Goal: Task Accomplishment & Management: Use online tool/utility

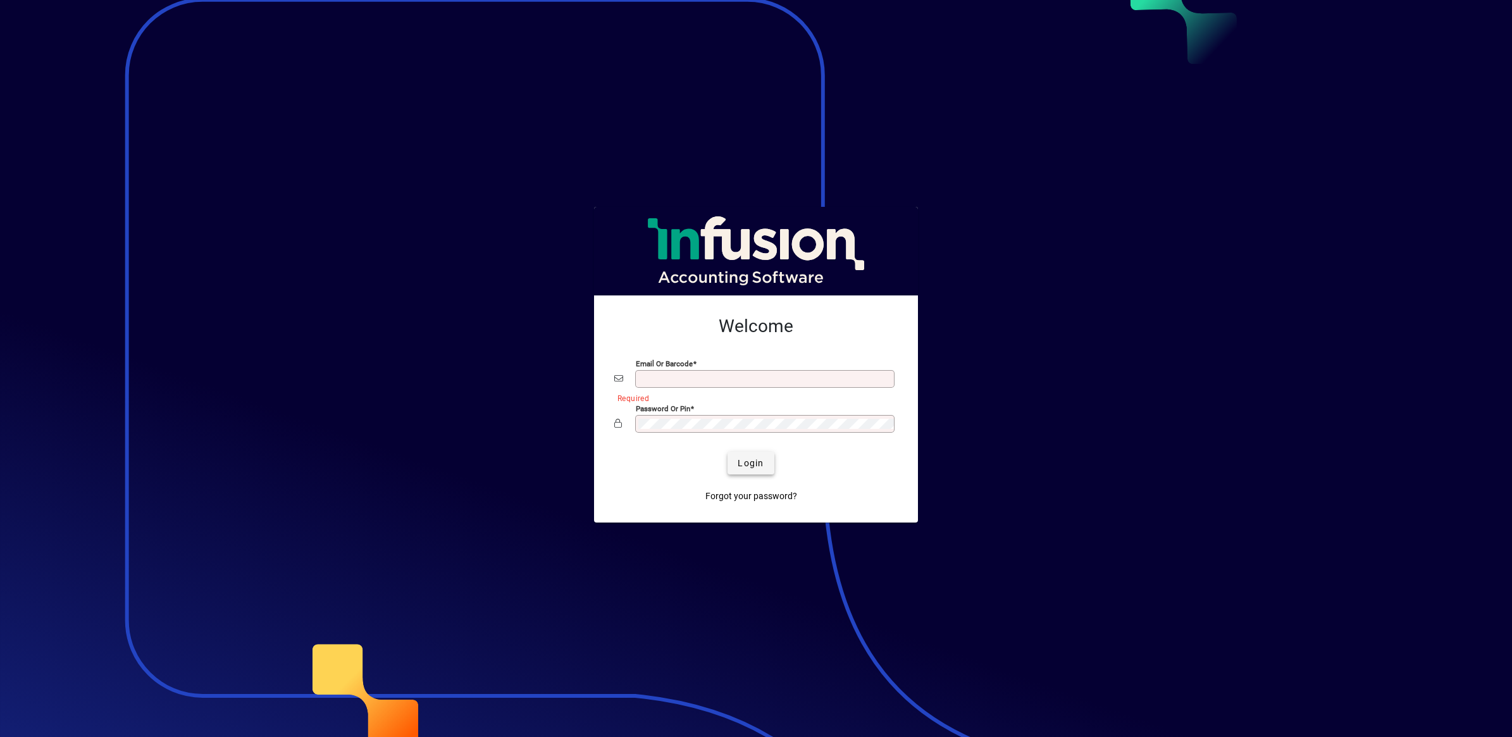
type input "**********"
click at [754, 471] on span "submit" at bounding box center [751, 463] width 46 height 30
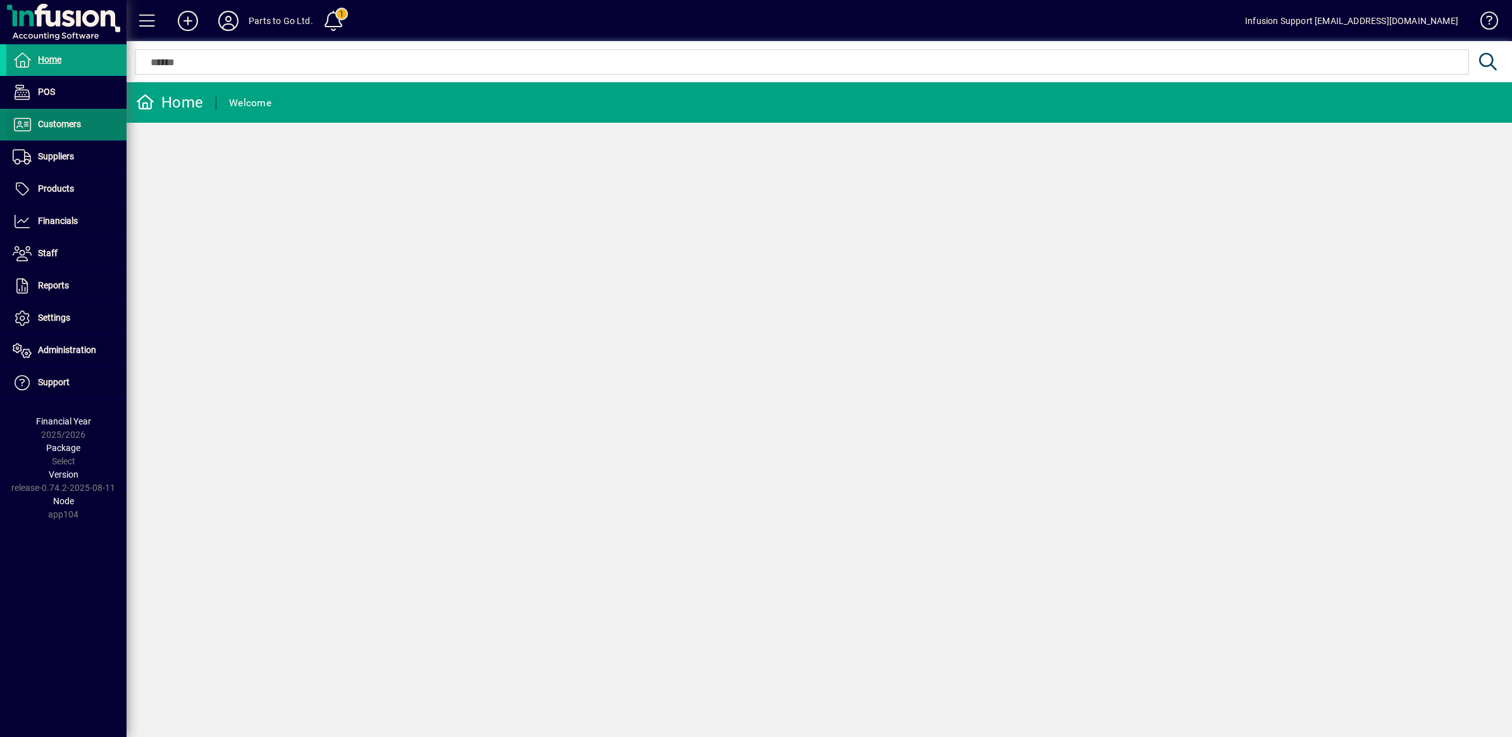
click at [61, 125] on span "Customers" at bounding box center [59, 124] width 43 height 10
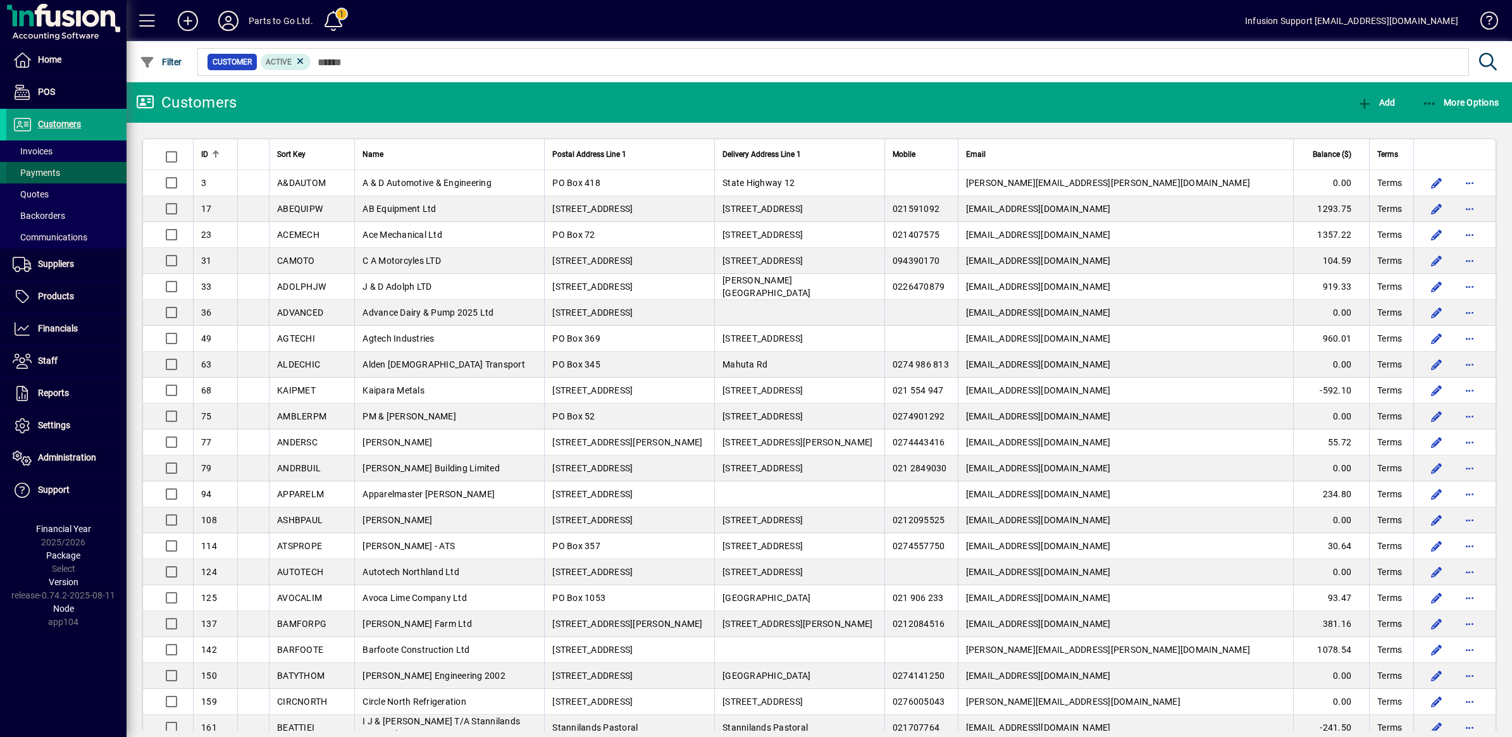
click at [30, 171] on span "Payments" at bounding box center [36, 173] width 47 height 10
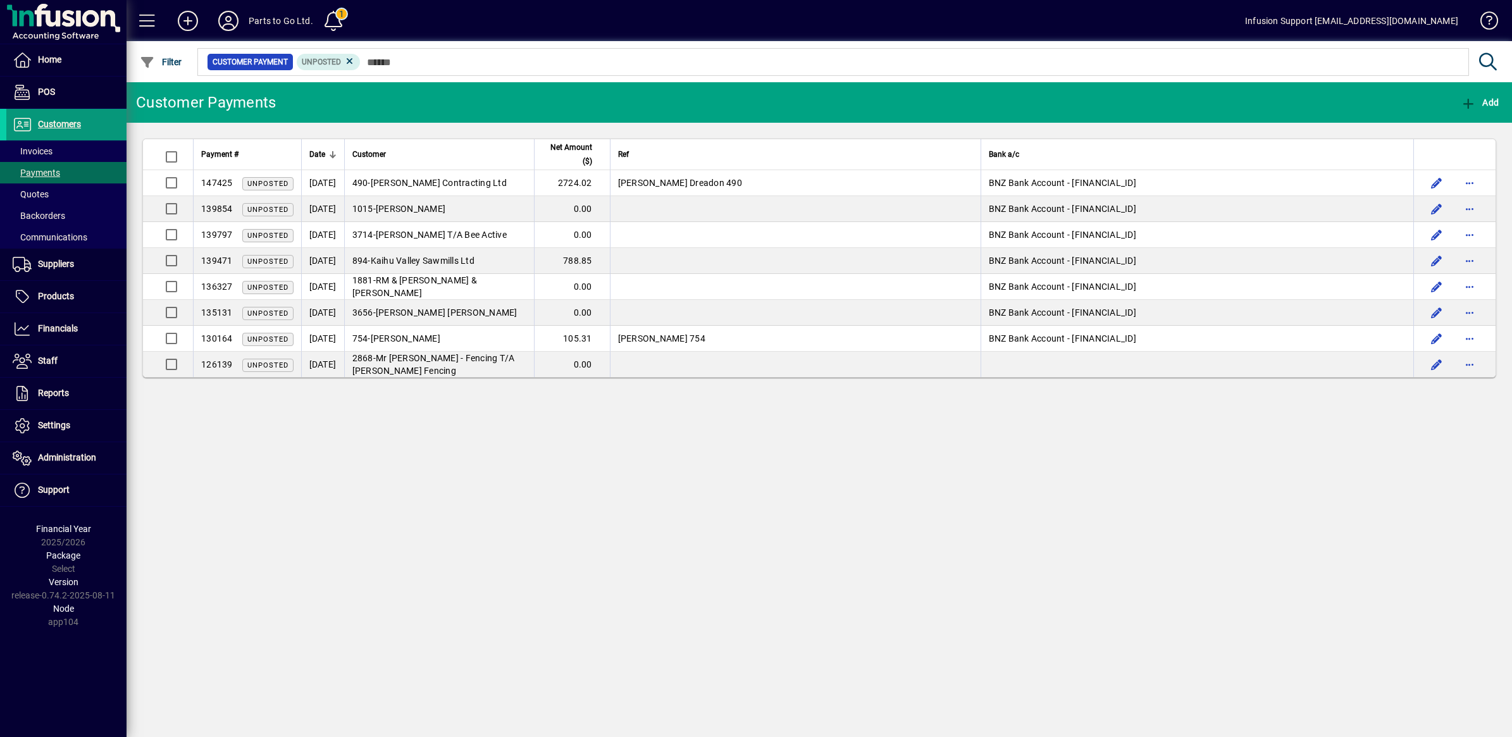
click at [64, 119] on span "Customers" at bounding box center [59, 124] width 43 height 10
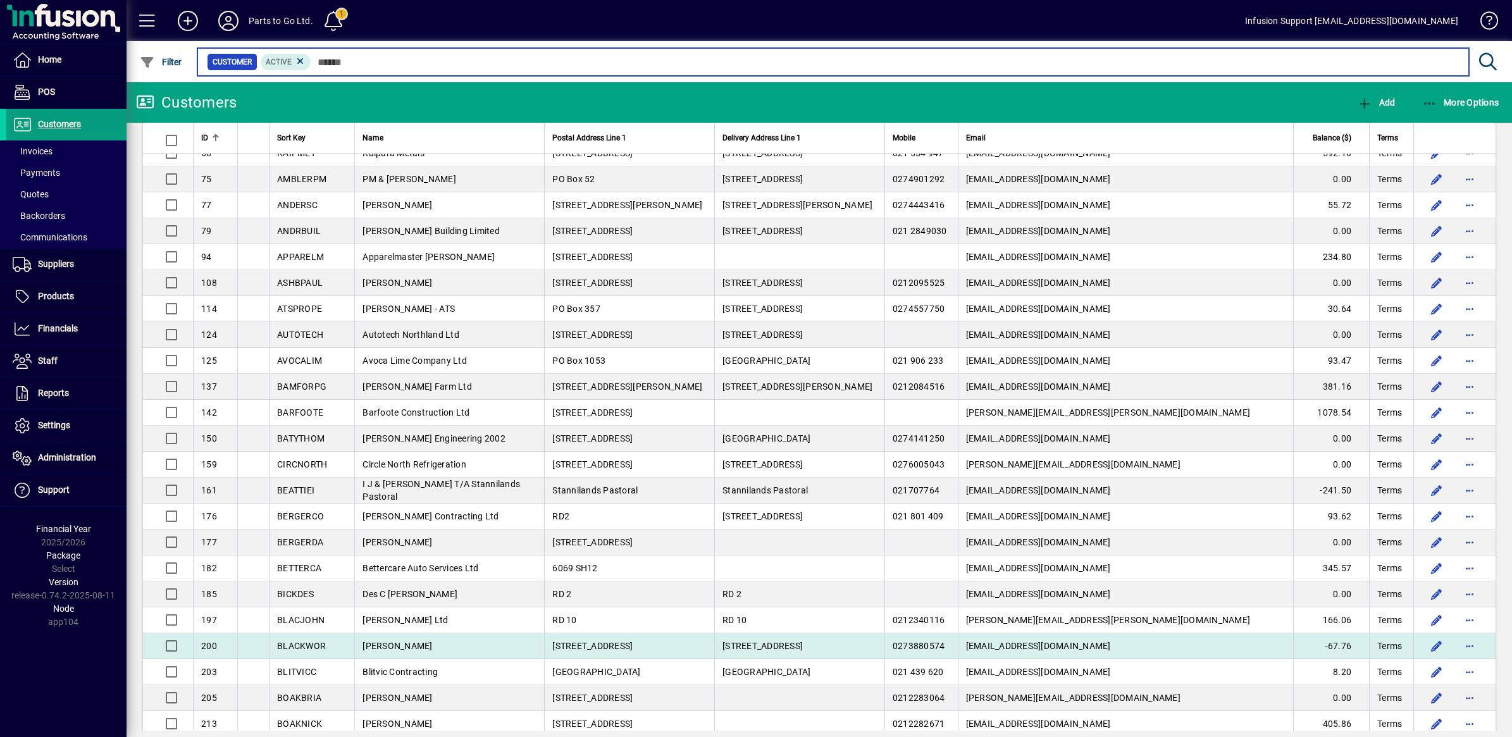
scroll to position [316, 0]
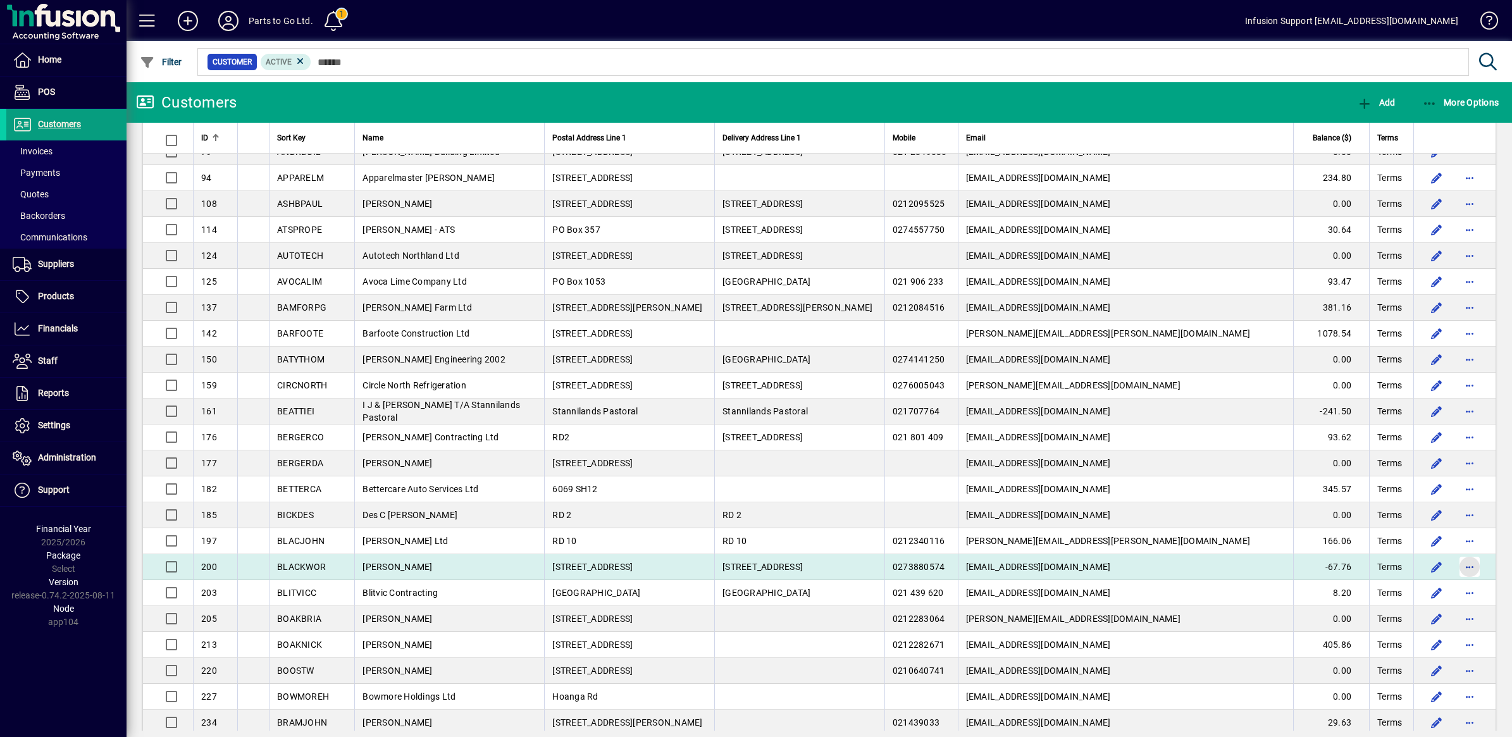
click at [1457, 570] on span "button" at bounding box center [1470, 567] width 30 height 30
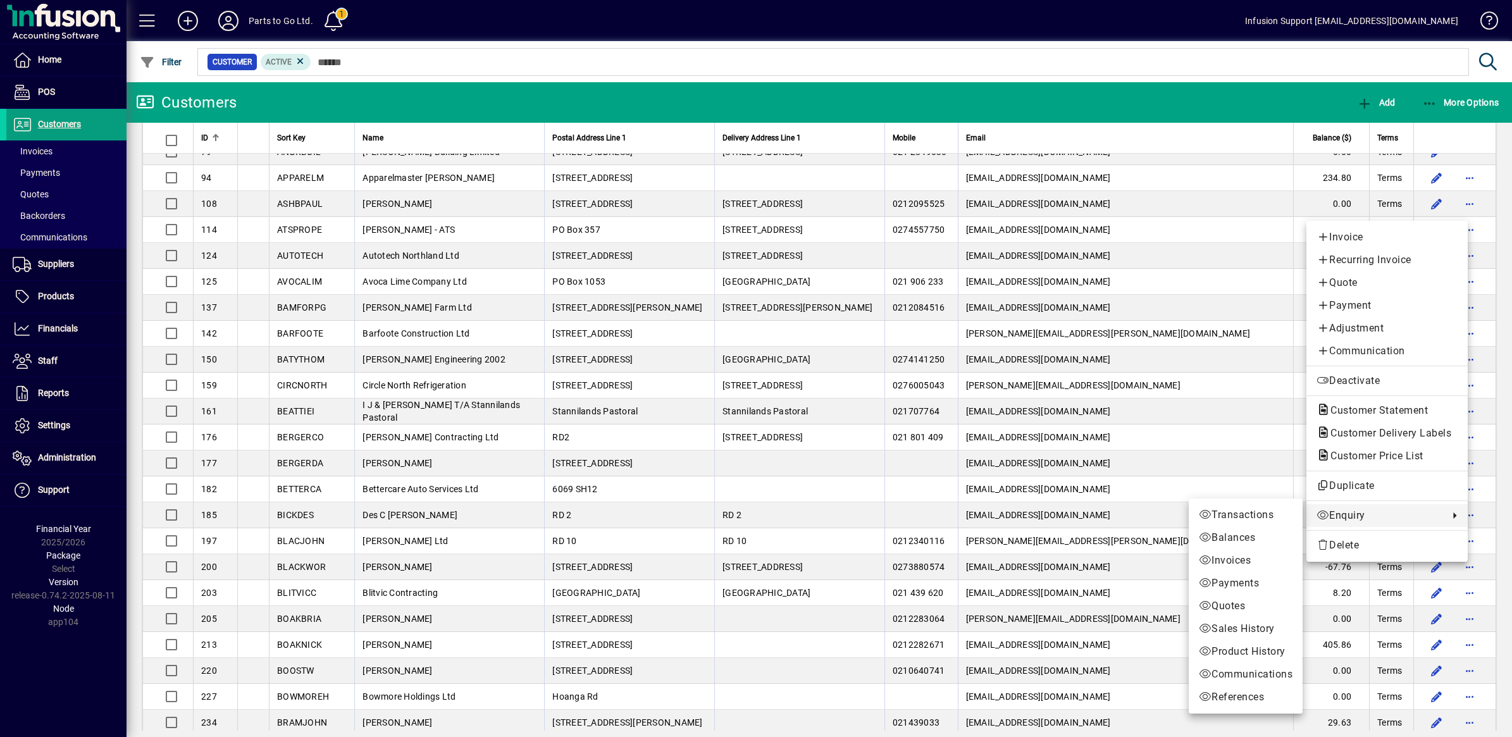
click at [1346, 516] on span "Enquiry" at bounding box center [1380, 515] width 126 height 15
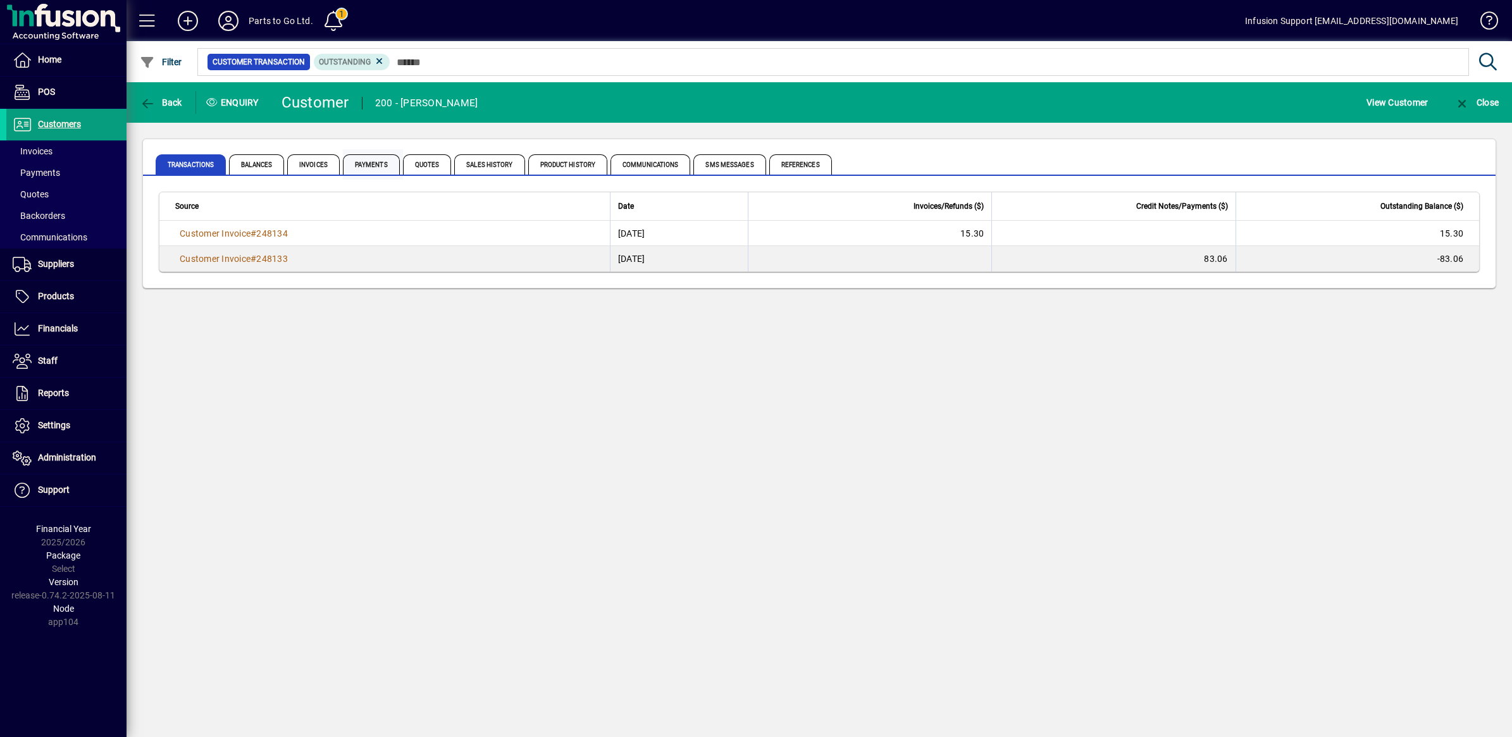
click at [374, 161] on span "Payments" at bounding box center [371, 164] width 57 height 20
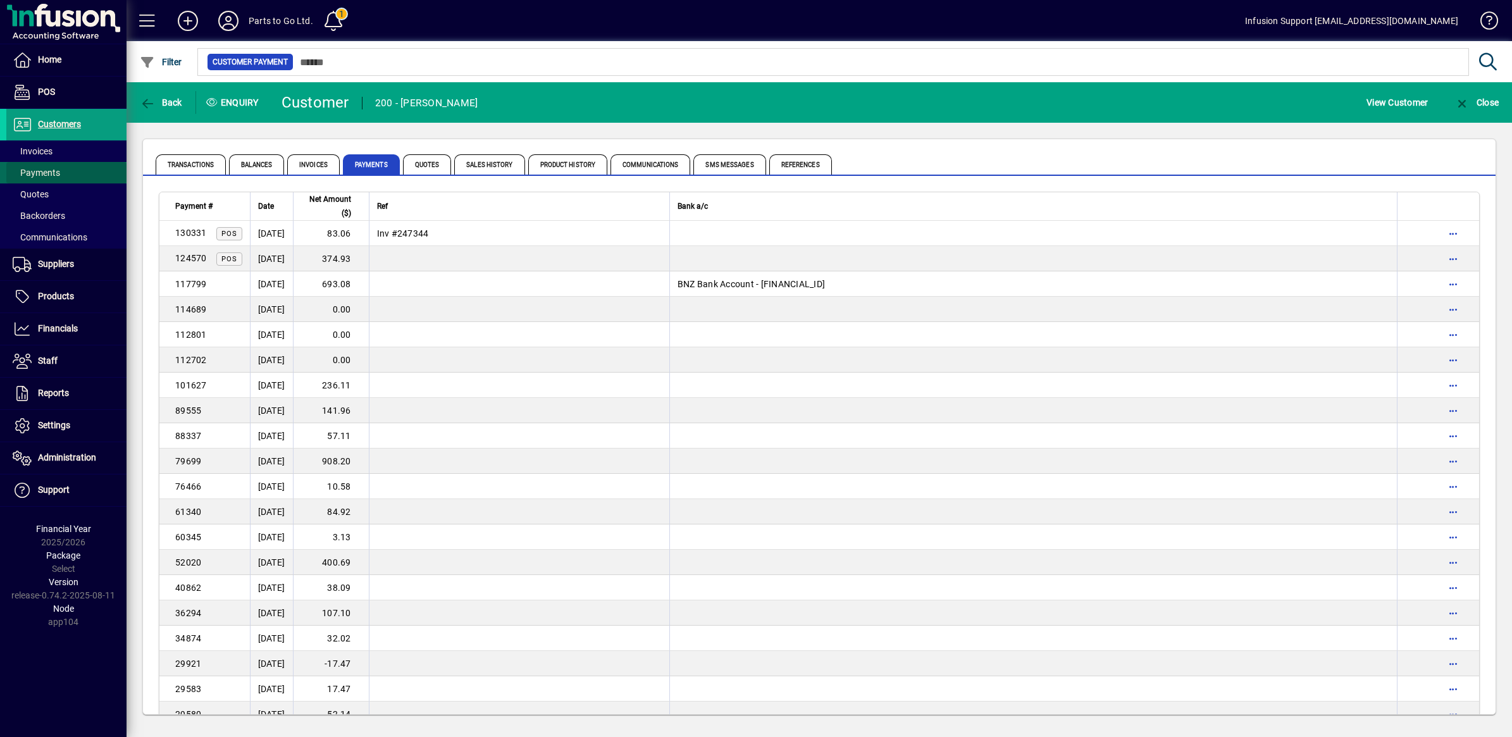
click at [32, 175] on span "Payments" at bounding box center [36, 173] width 47 height 10
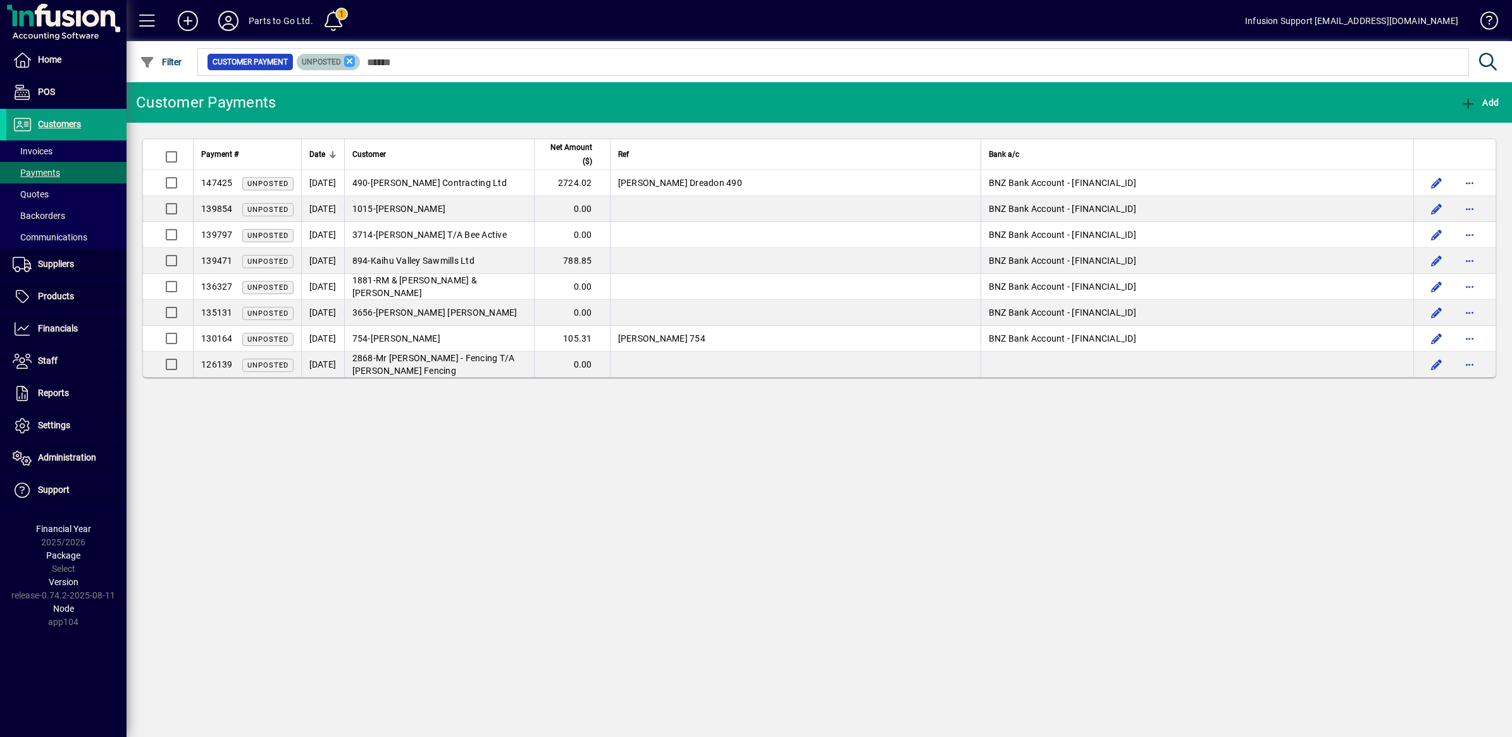
click at [348, 61] on icon at bounding box center [349, 61] width 11 height 11
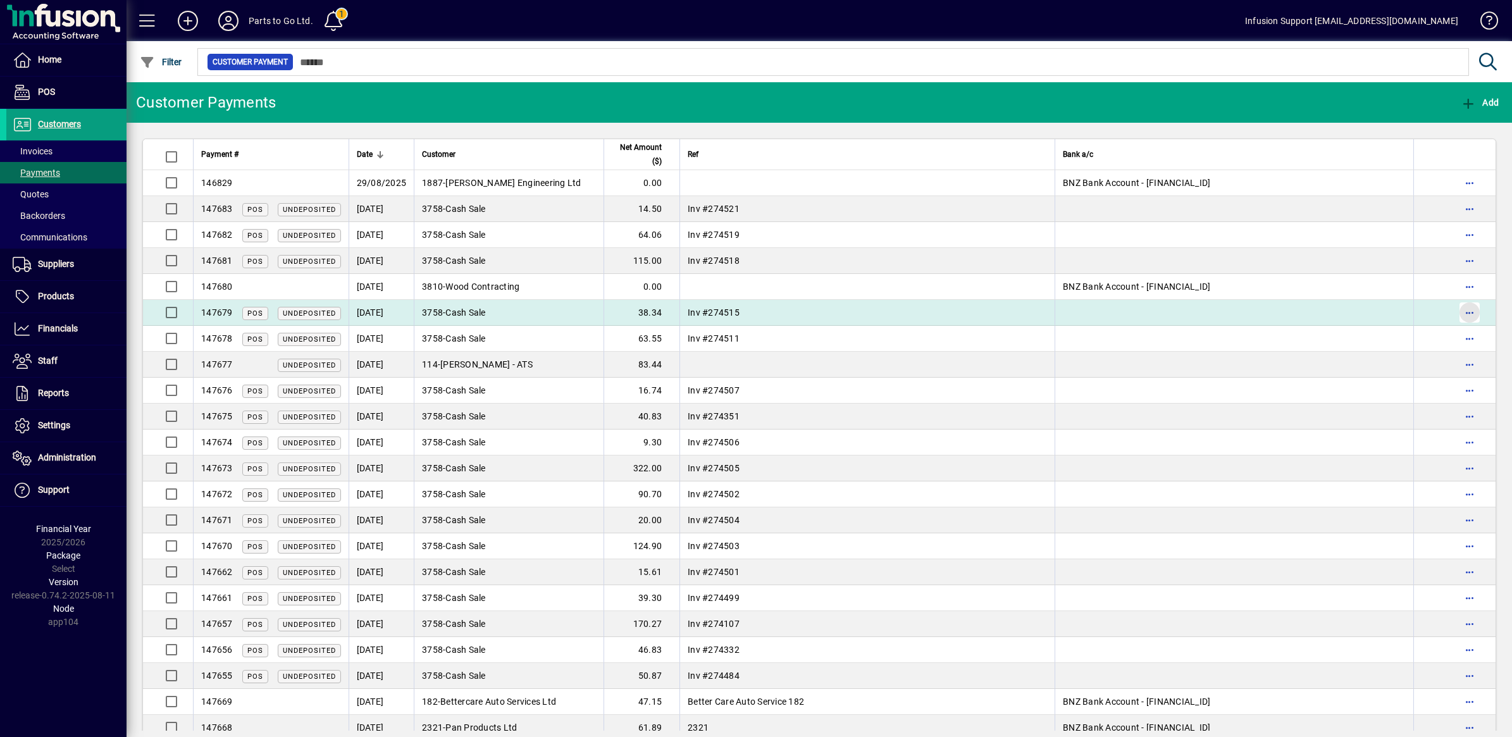
click at [1462, 307] on span "button" at bounding box center [1470, 312] width 30 height 30
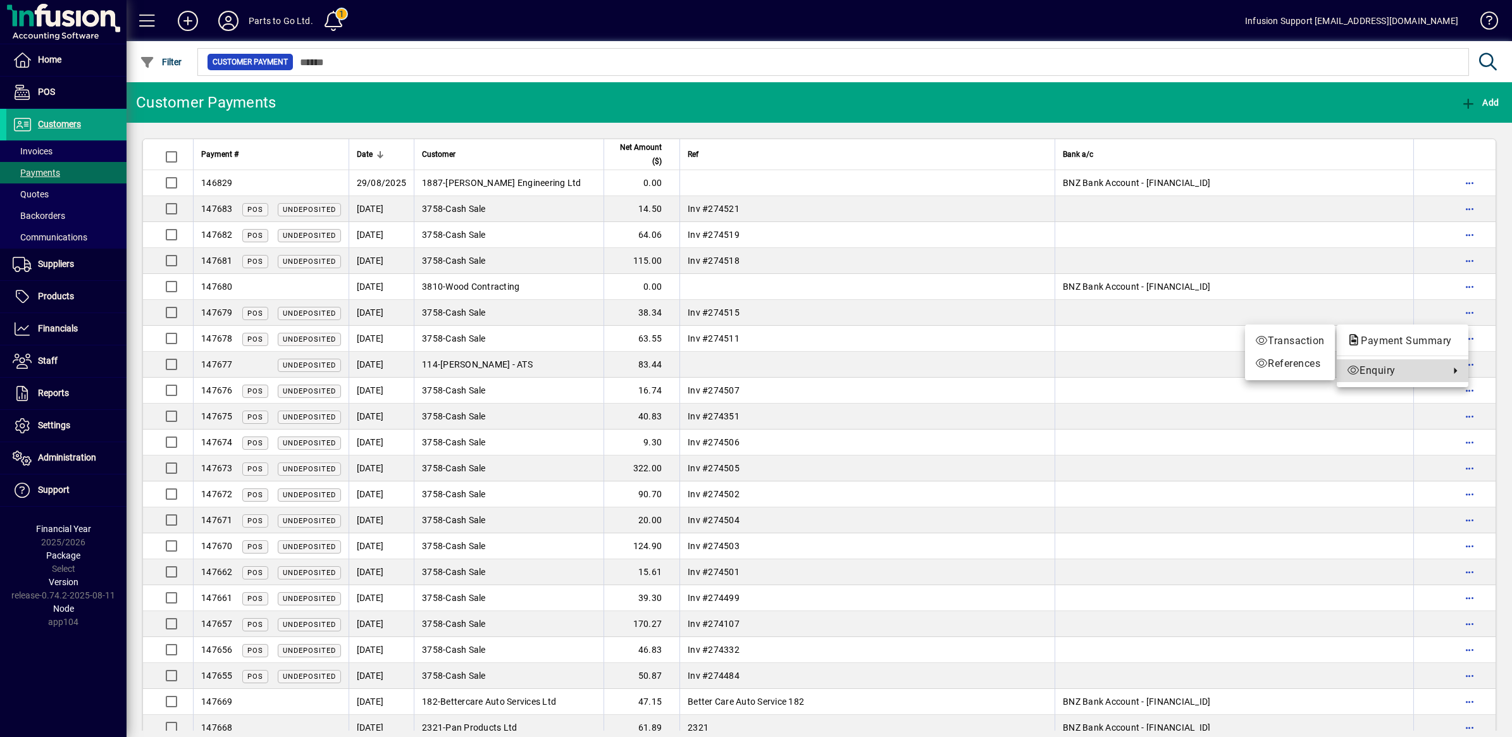
click at [1415, 372] on span "Enquiry" at bounding box center [1395, 370] width 96 height 15
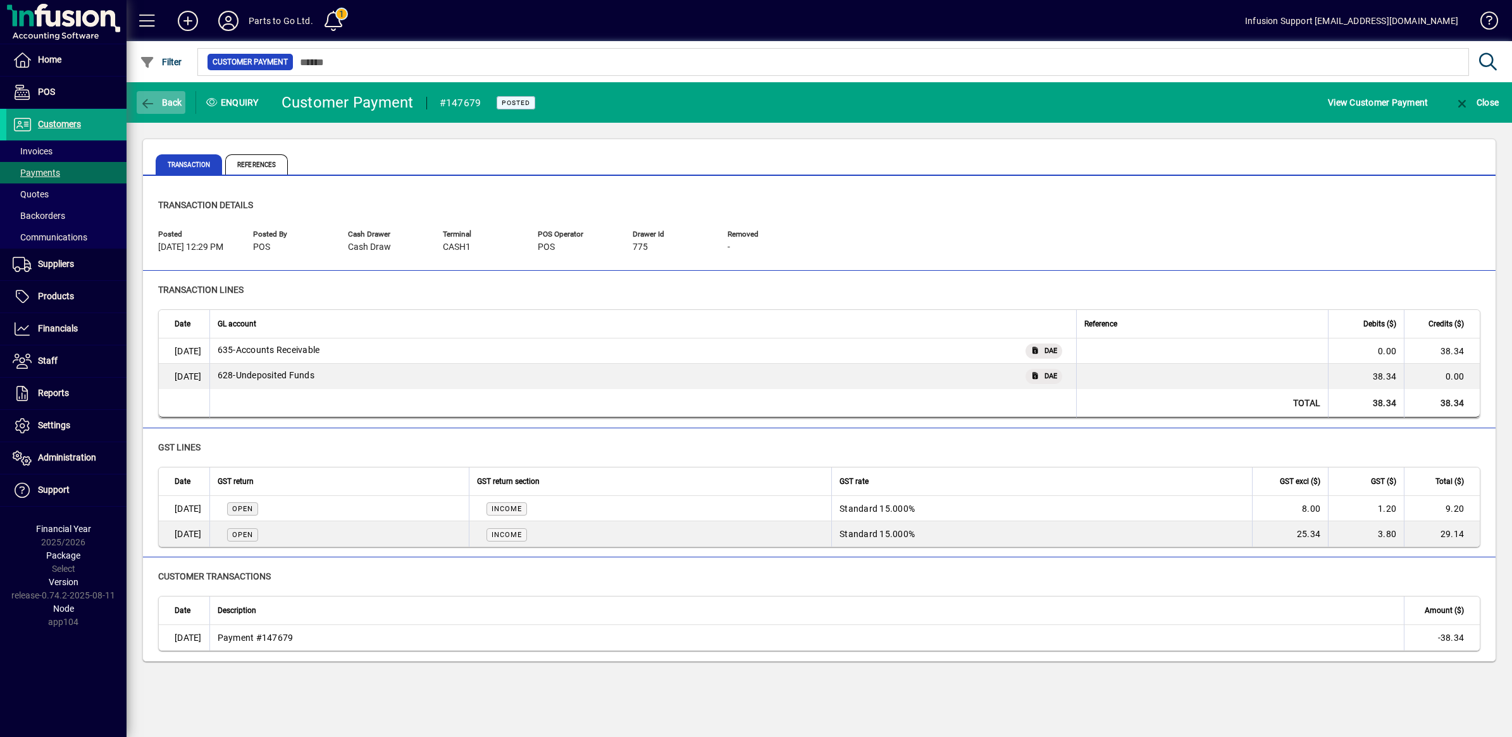
click at [152, 98] on icon "button" at bounding box center [148, 103] width 16 height 13
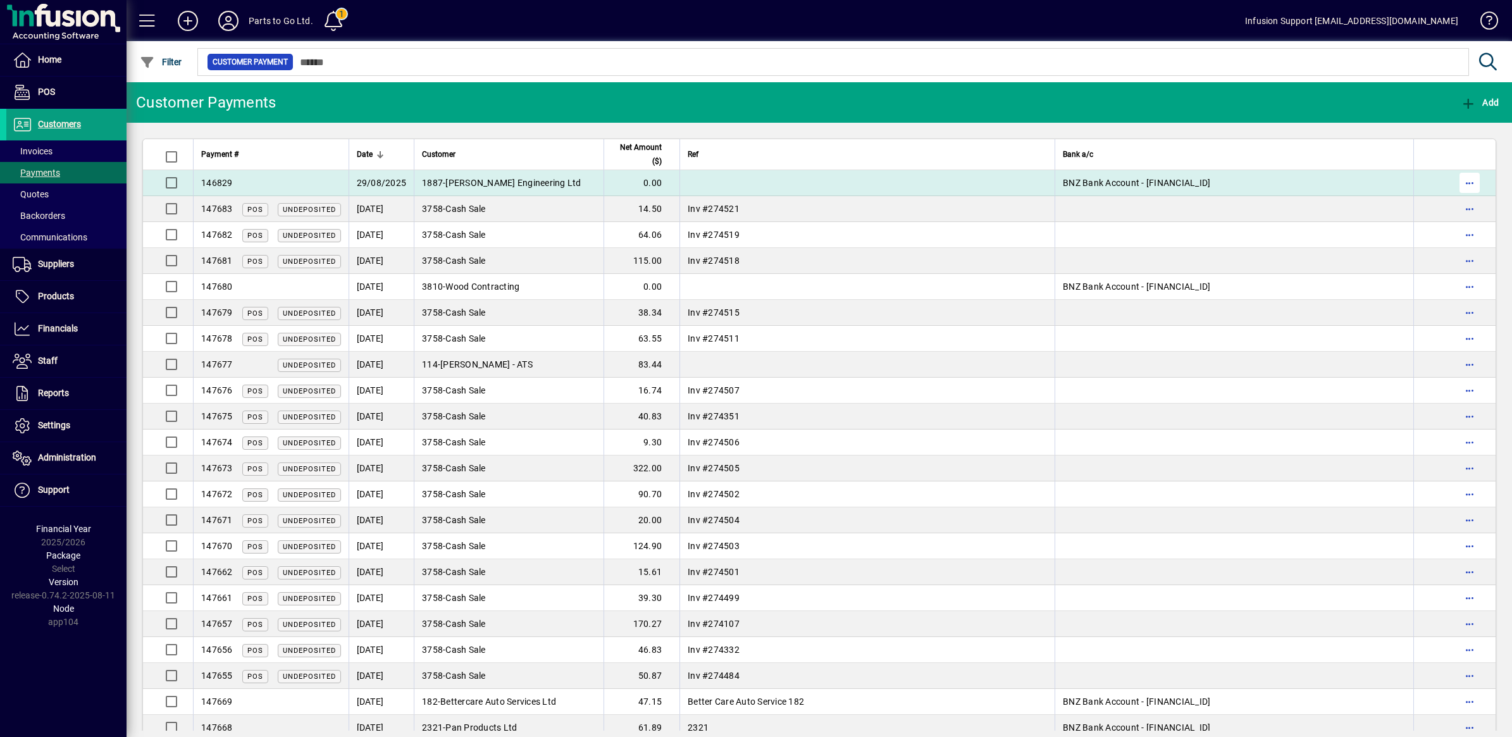
click at [1460, 182] on span "button" at bounding box center [1470, 183] width 30 height 30
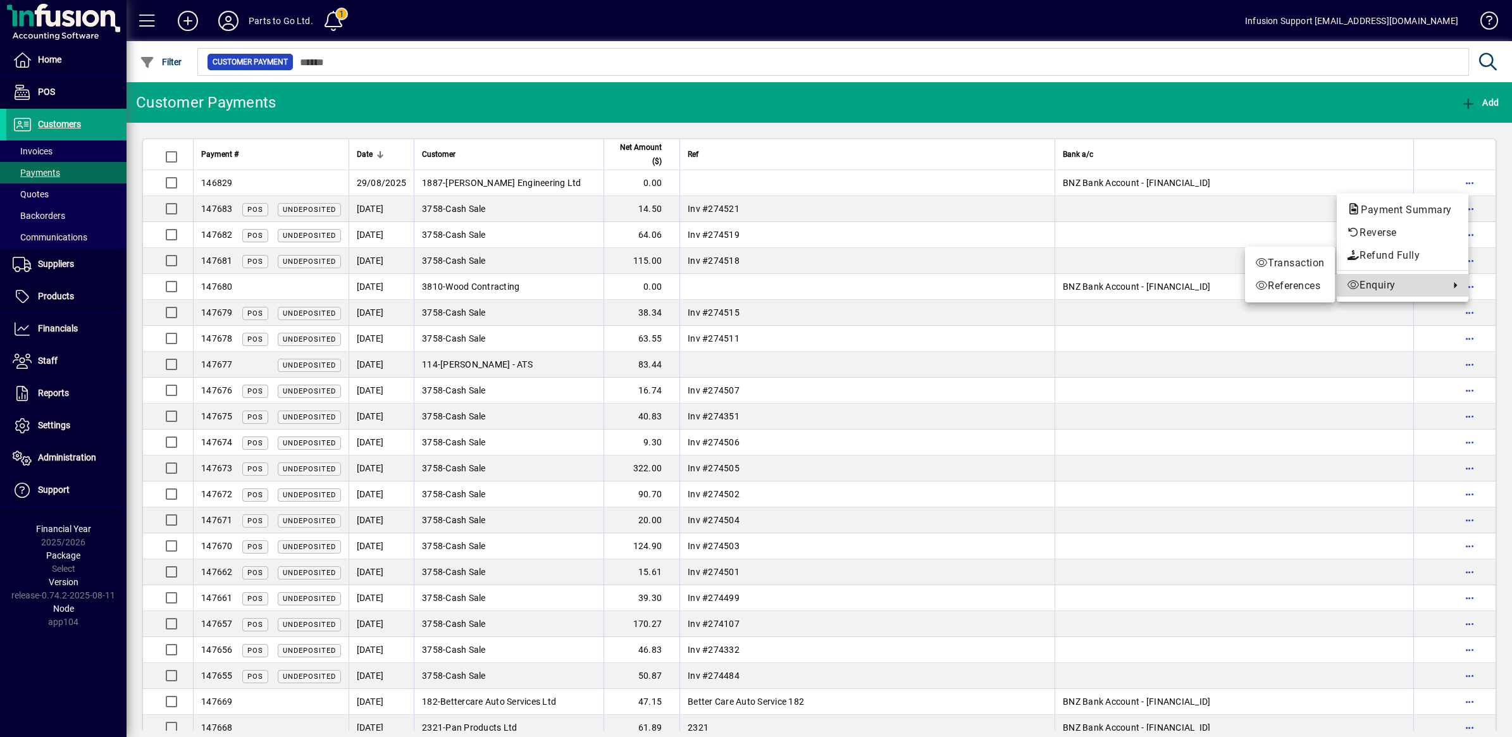
click at [1375, 286] on span "Enquiry" at bounding box center [1395, 285] width 96 height 15
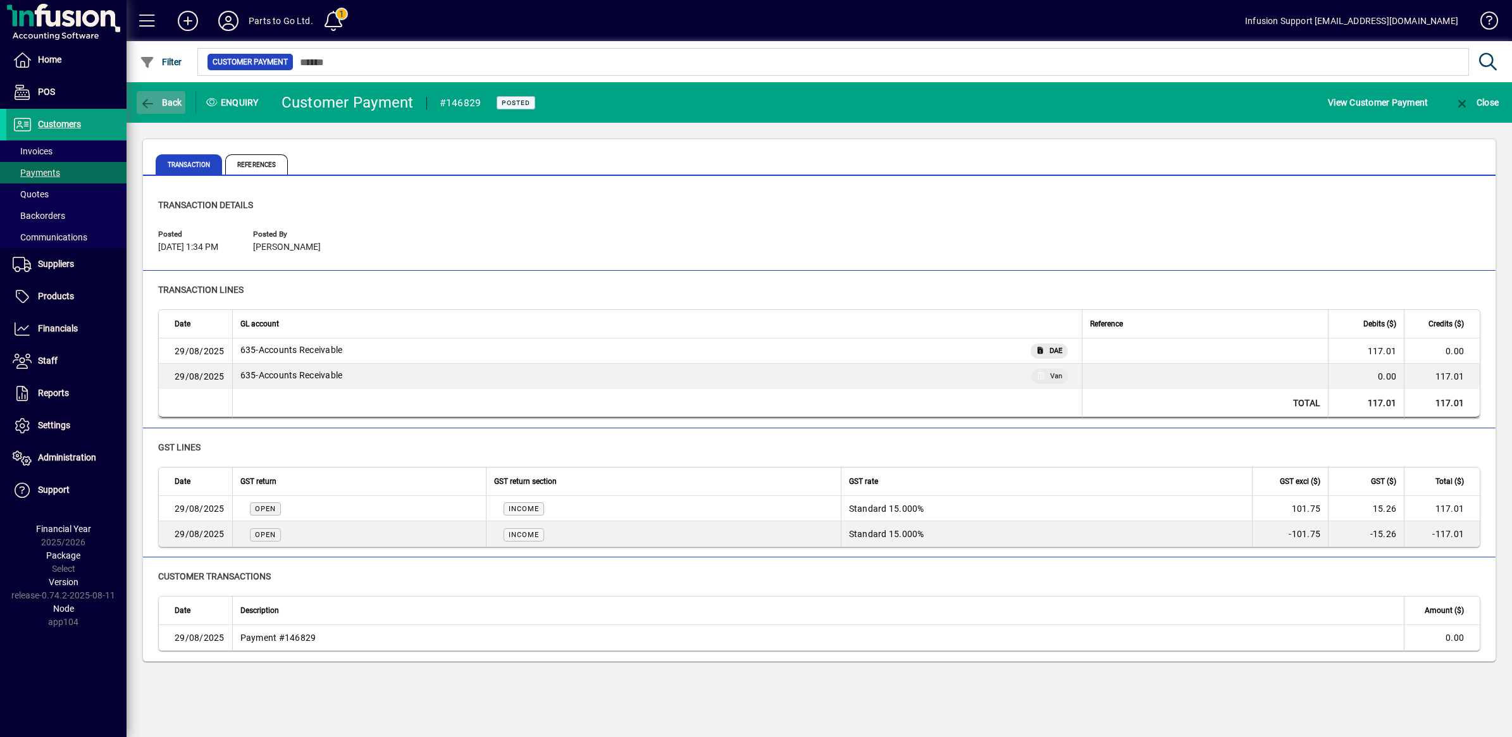
click at [163, 99] on span "Back" at bounding box center [161, 102] width 42 height 10
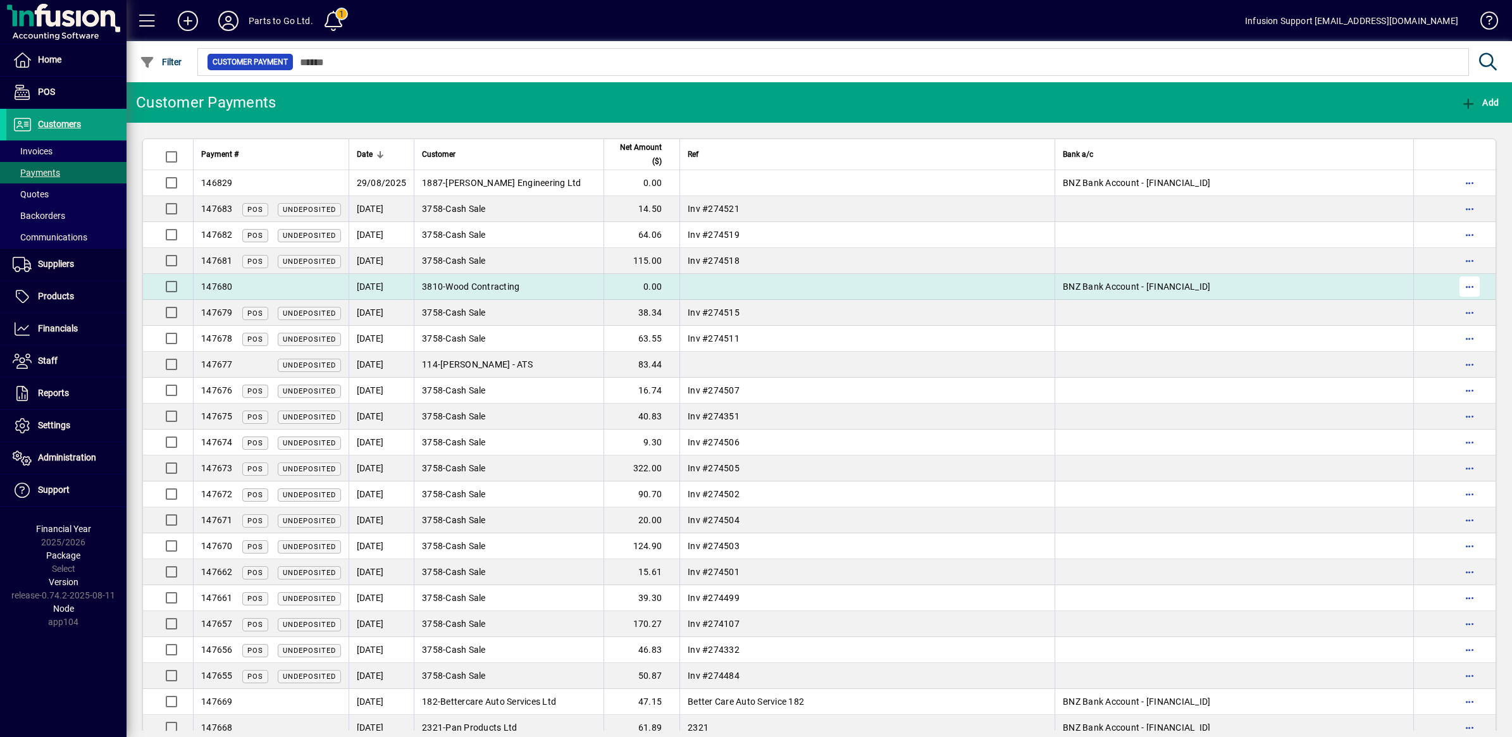
click at [1460, 286] on span "button" at bounding box center [1470, 286] width 30 height 30
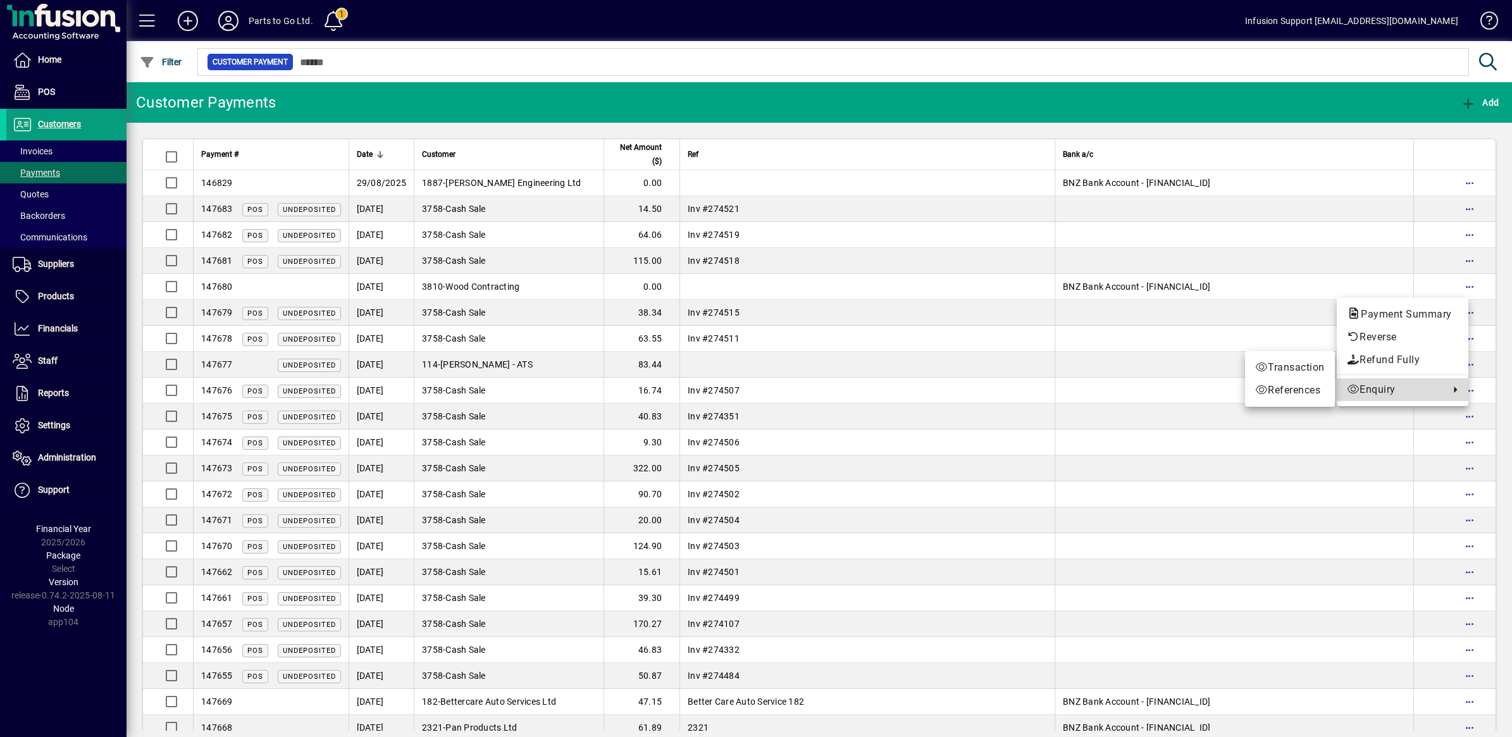
click at [1394, 393] on span "Enquiry" at bounding box center [1395, 389] width 96 height 15
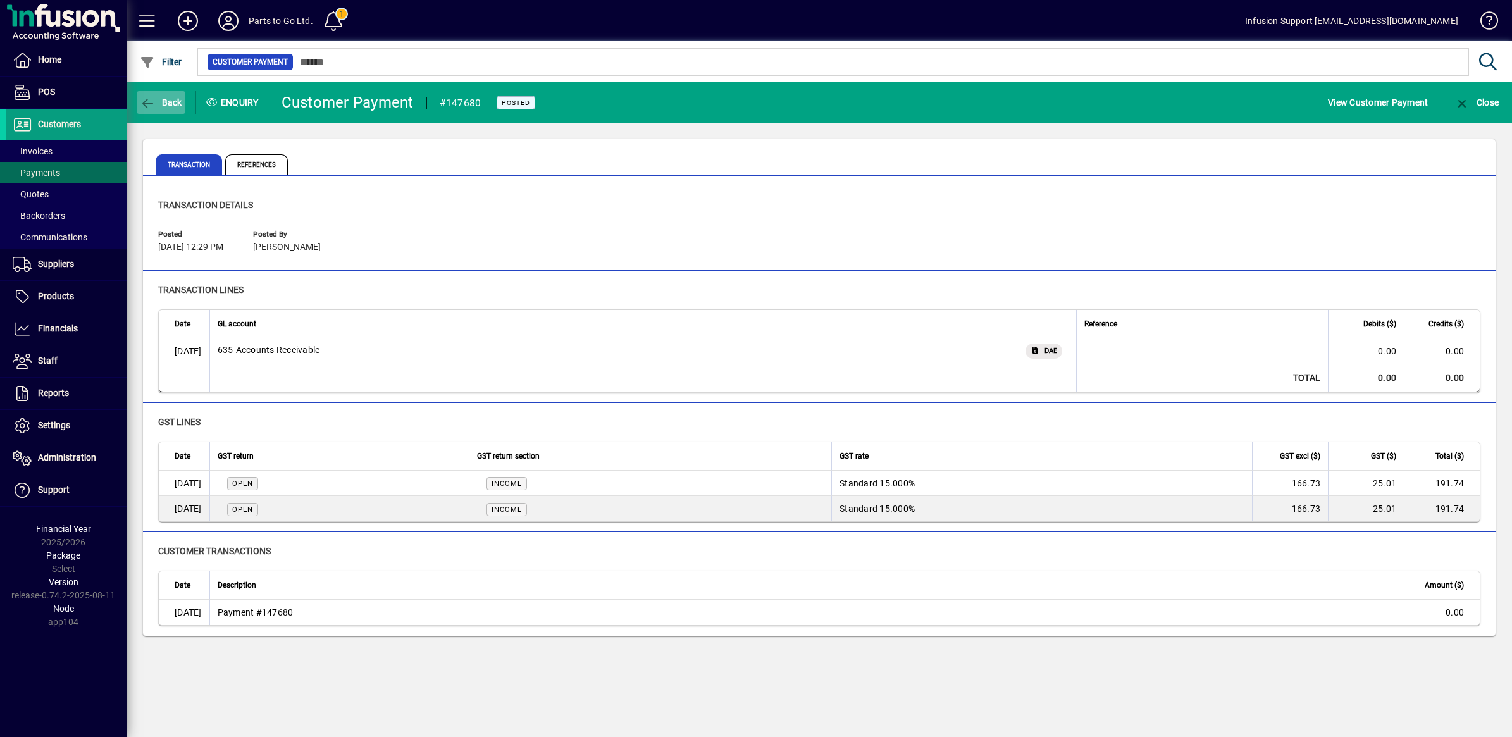
click at [163, 103] on span "Back" at bounding box center [161, 102] width 42 height 10
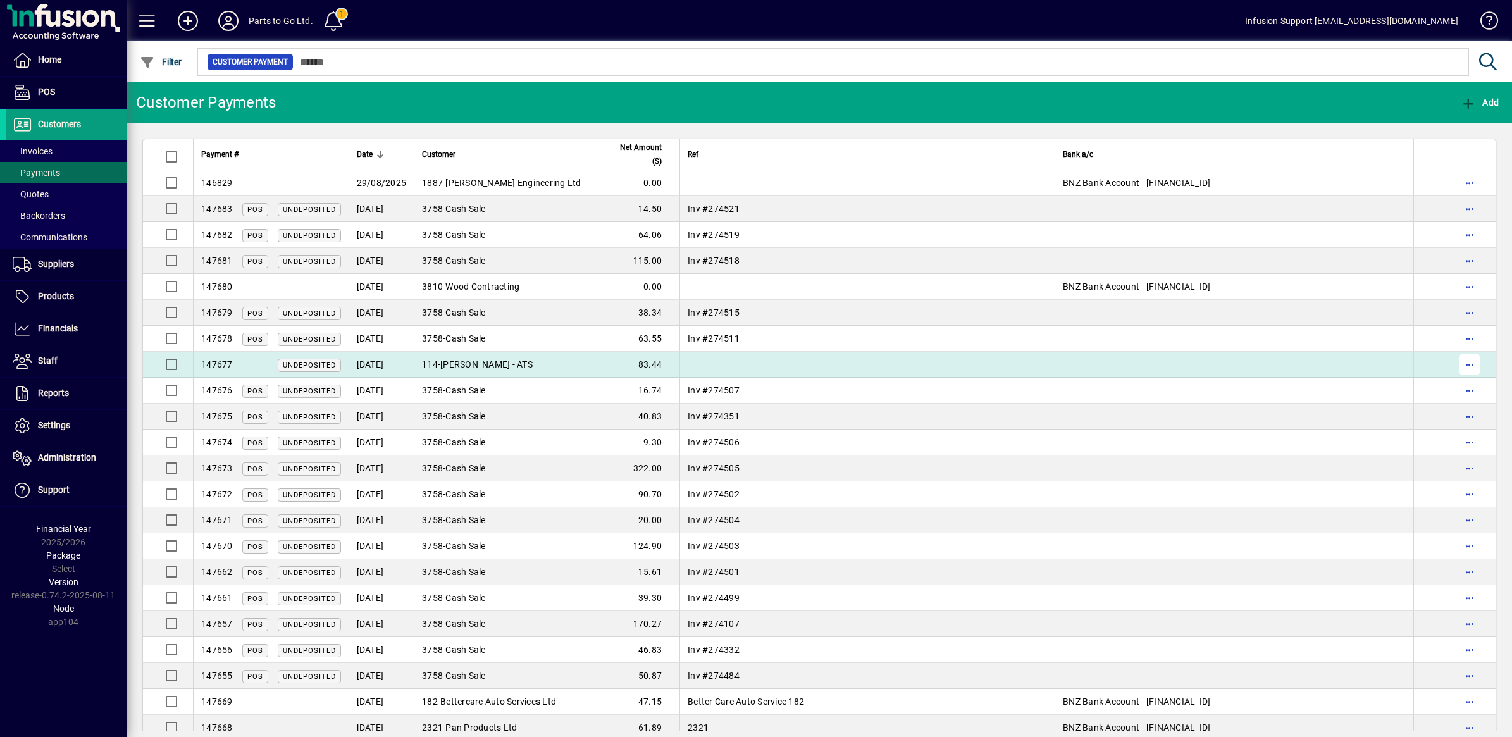
click at [1458, 366] on span "button" at bounding box center [1470, 364] width 30 height 30
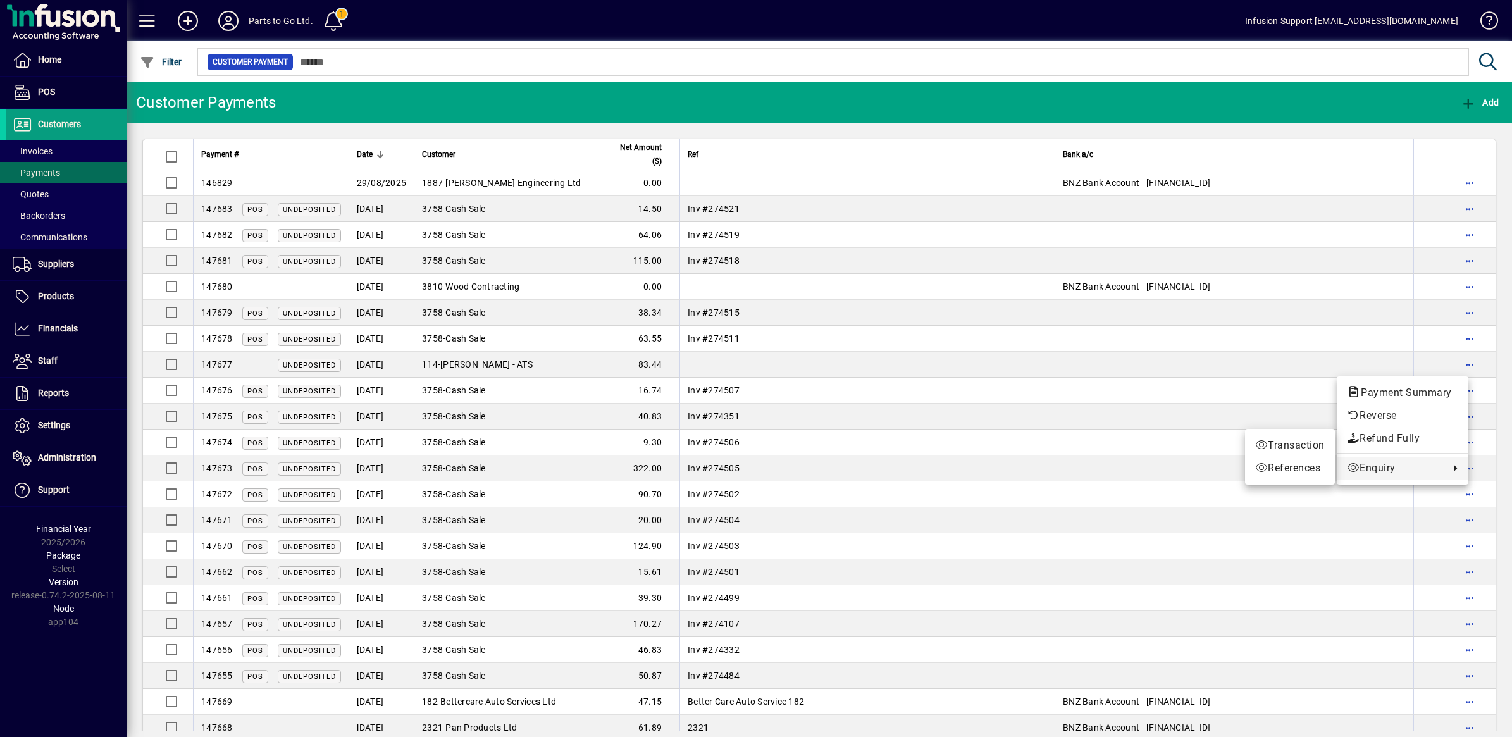
click at [1393, 469] on span "Enquiry" at bounding box center [1395, 468] width 96 height 15
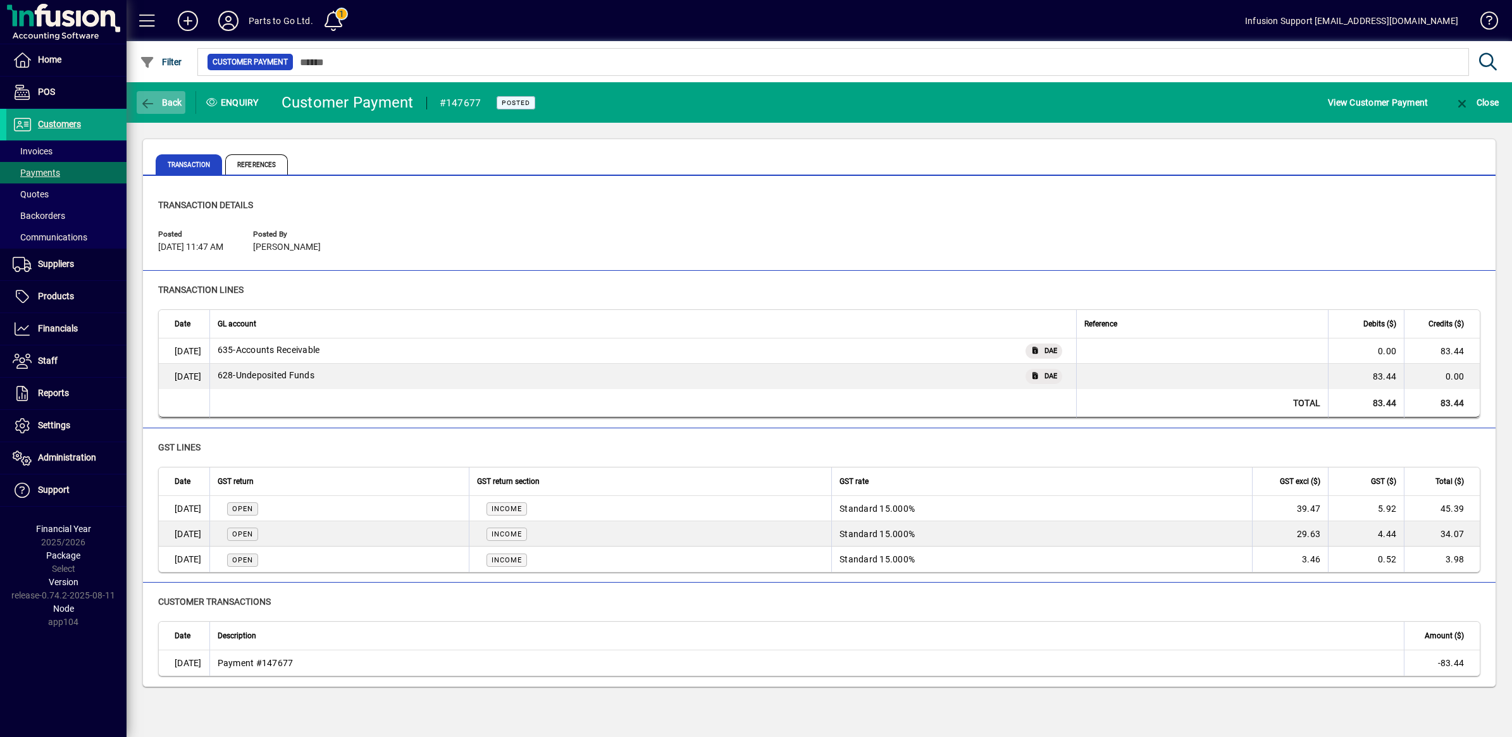
click at [165, 100] on span "Back" at bounding box center [161, 102] width 42 height 10
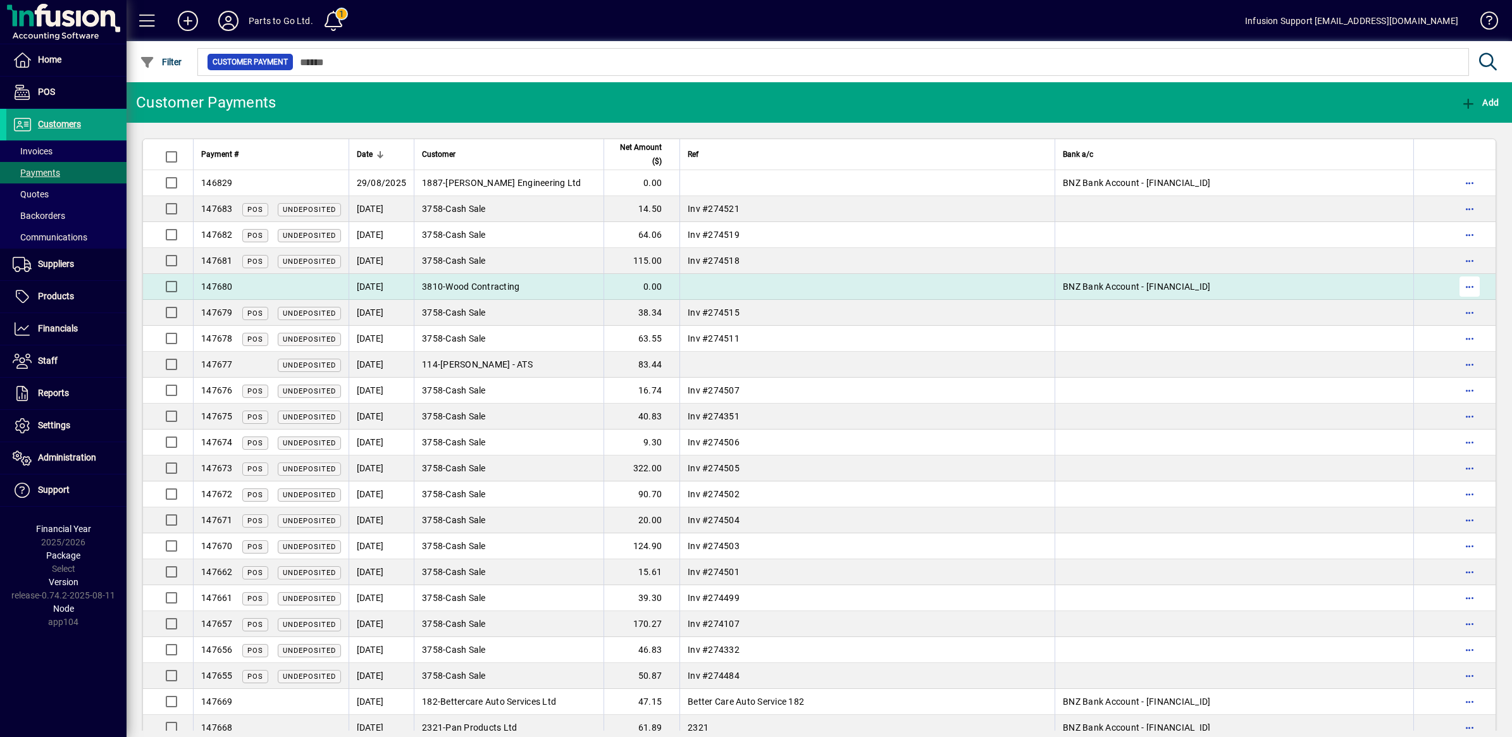
click at [1457, 287] on span "button" at bounding box center [1470, 286] width 30 height 30
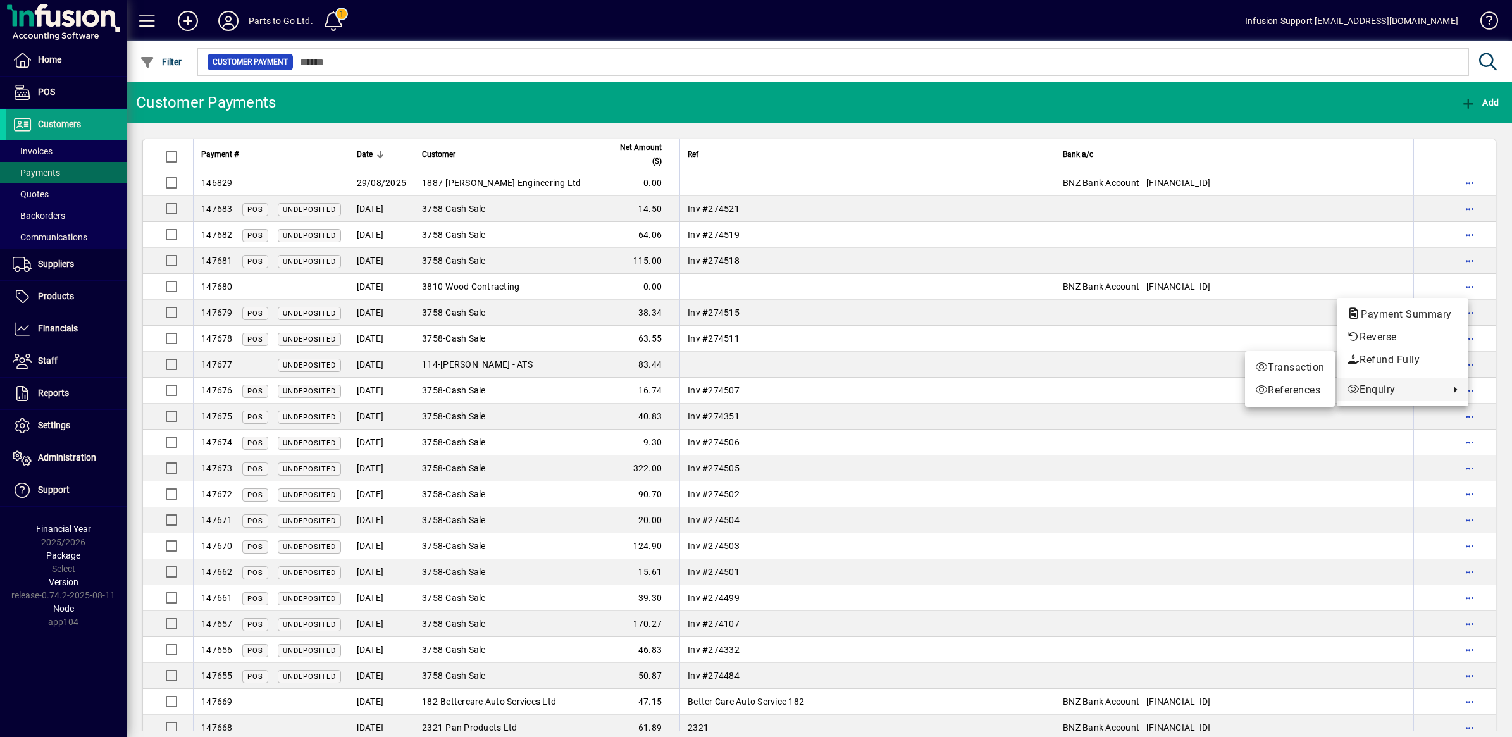
click at [1408, 389] on span "Enquiry" at bounding box center [1395, 389] width 96 height 15
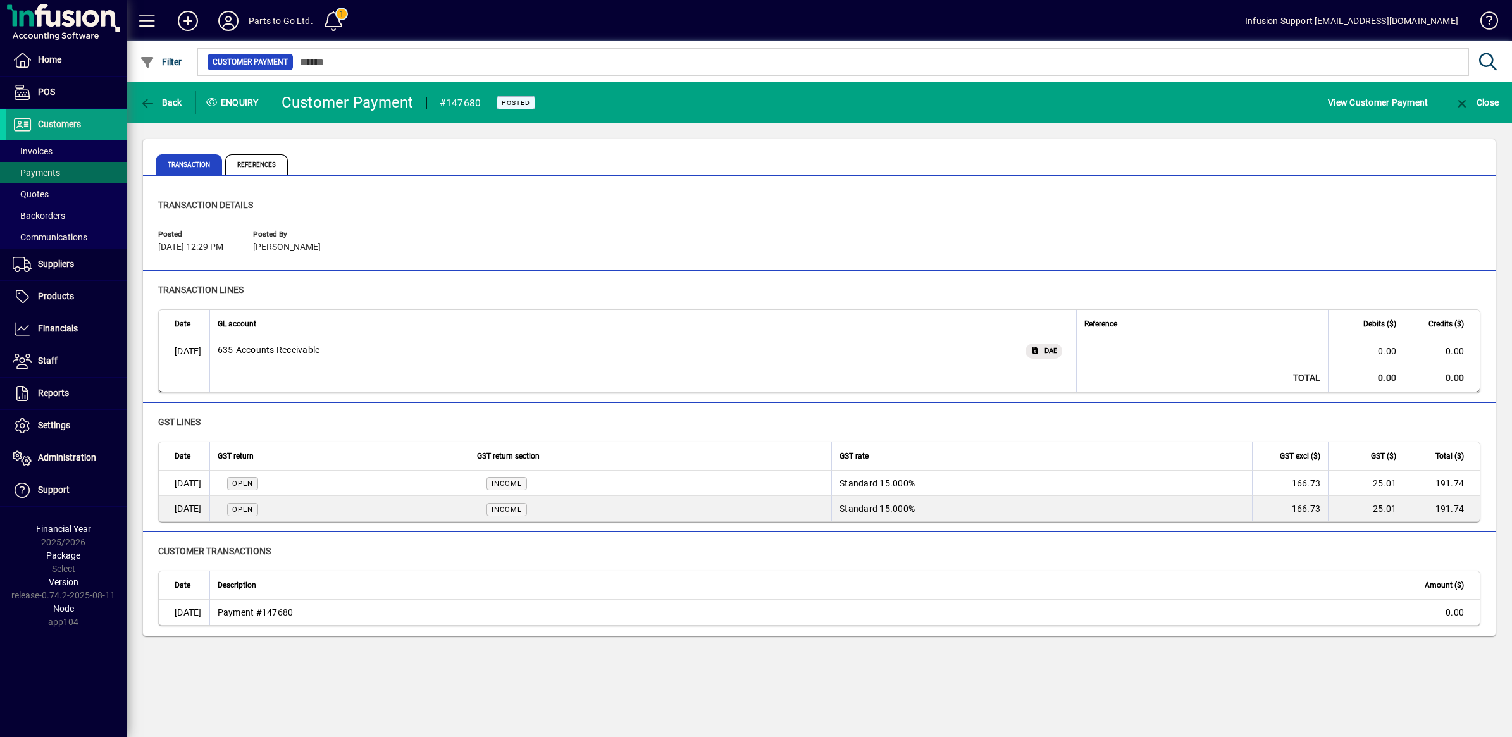
click at [722, 693] on div "Back Enquiry Customer Payment #147680 Posted View Customer Payment Close Transa…" at bounding box center [820, 409] width 1386 height 655
click at [55, 58] on span "Home" at bounding box center [49, 59] width 23 height 10
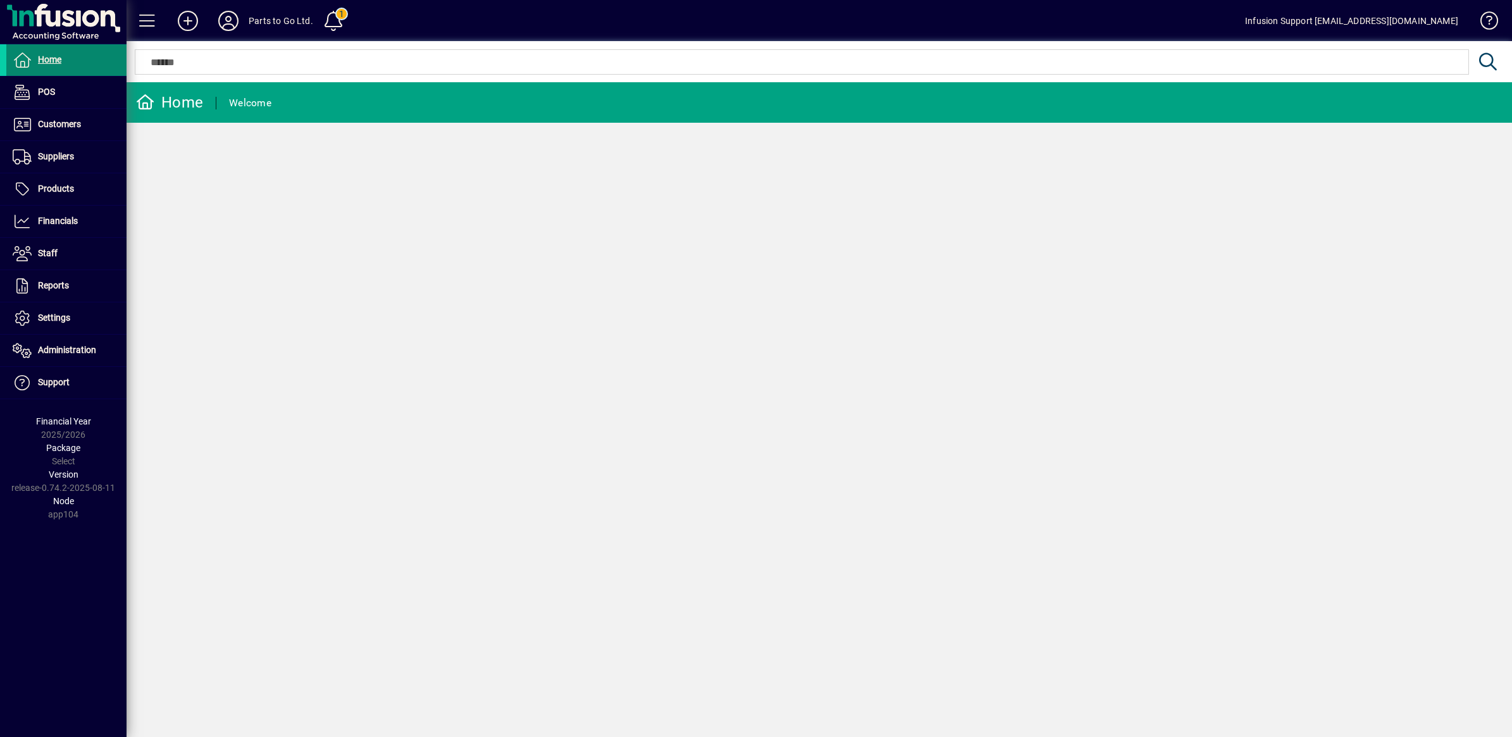
click at [43, 51] on span at bounding box center [66, 60] width 120 height 30
click at [73, 123] on span "Customers" at bounding box center [59, 124] width 43 height 10
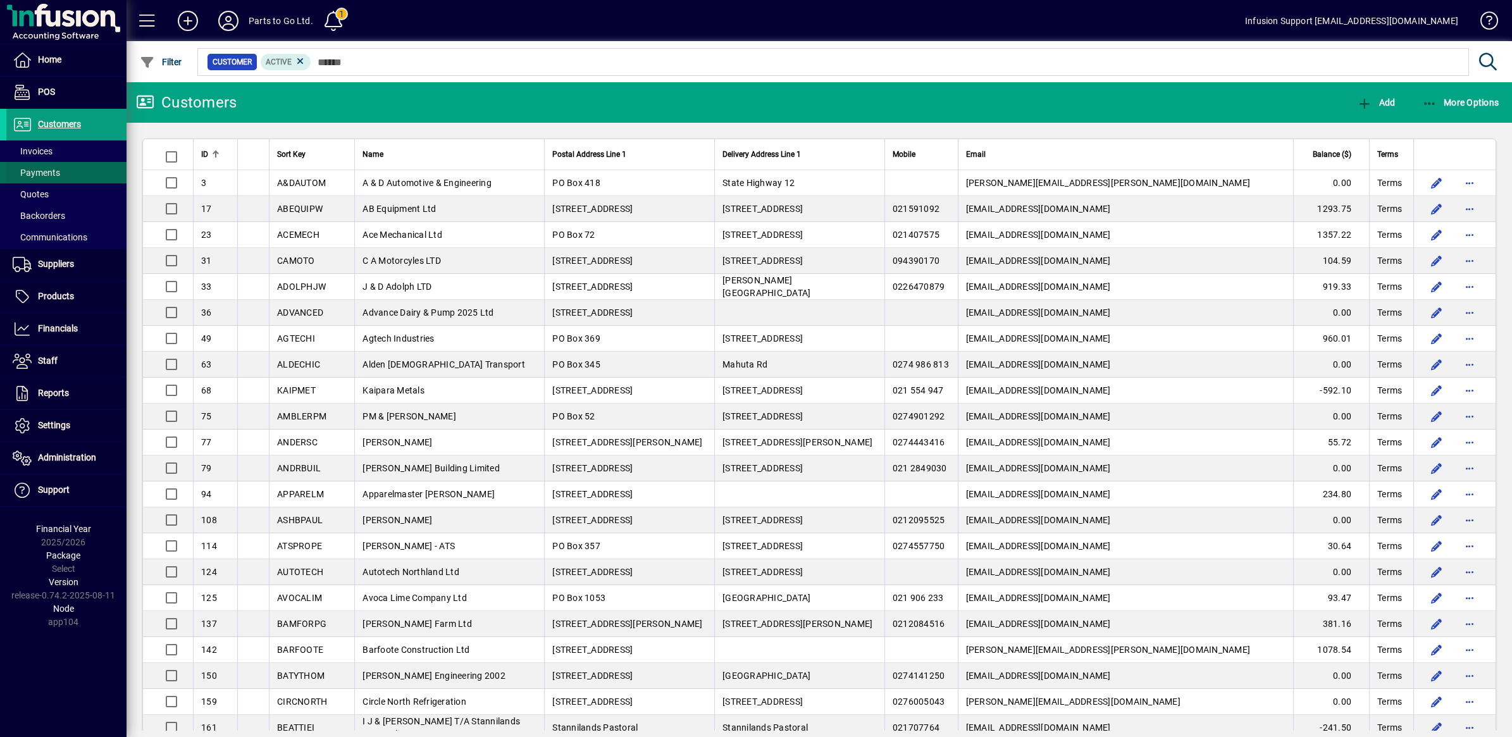
click at [45, 172] on span "Payments" at bounding box center [36, 173] width 47 height 10
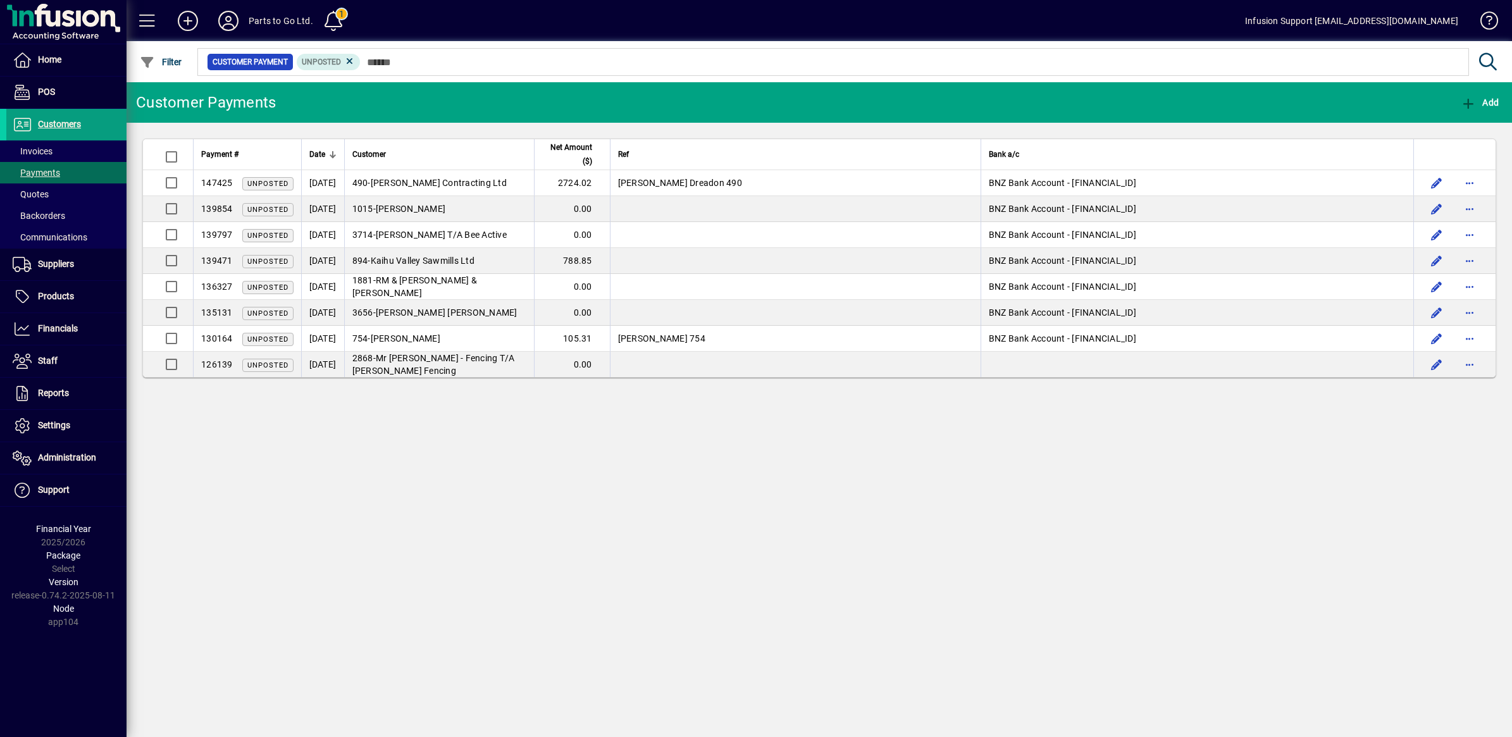
click at [473, 560] on div "Customer Payments Add Payment # Date Customer Net Amount ($) Ref Bank a/c 14742…" at bounding box center [820, 409] width 1386 height 655
click at [349, 56] on icon at bounding box center [349, 61] width 11 height 11
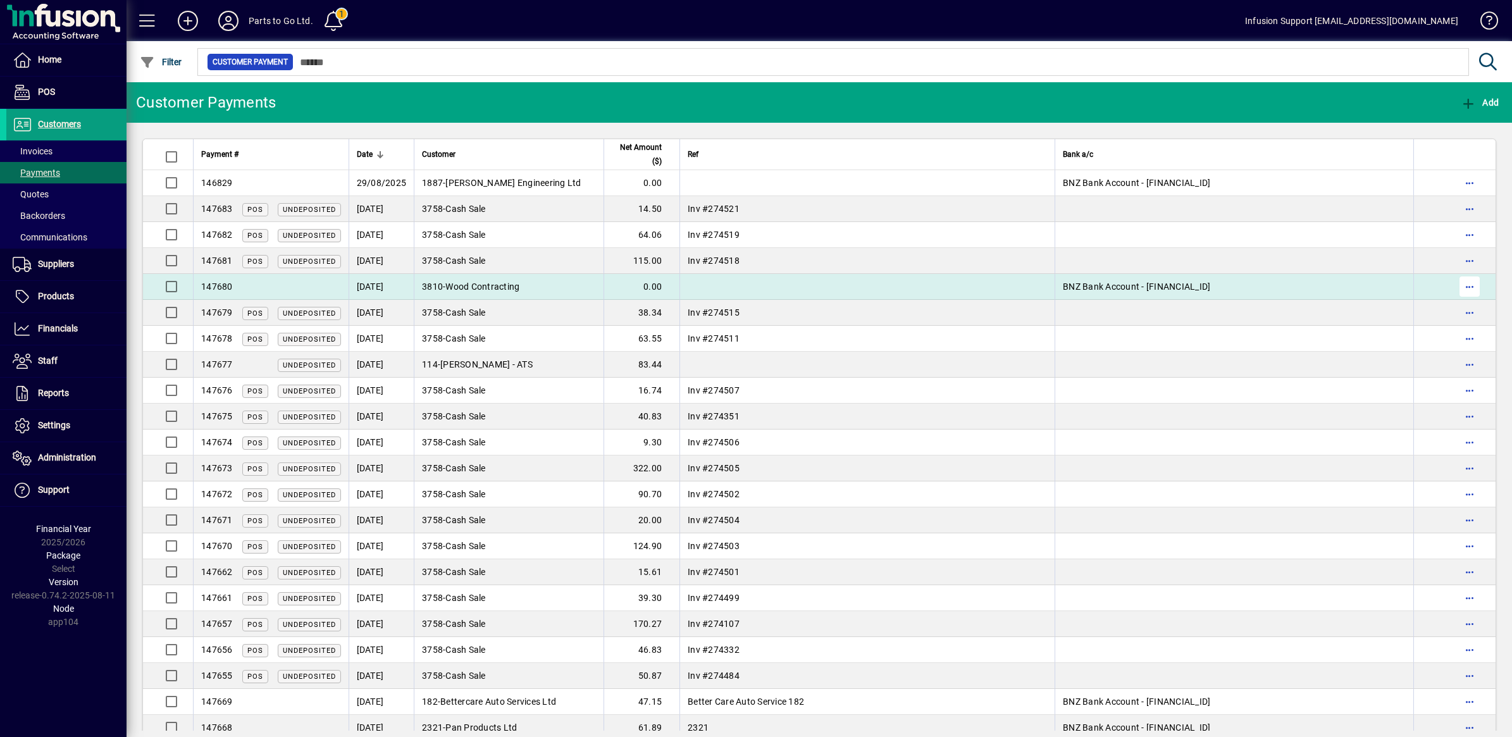
click at [1455, 286] on span "button" at bounding box center [1470, 286] width 30 height 30
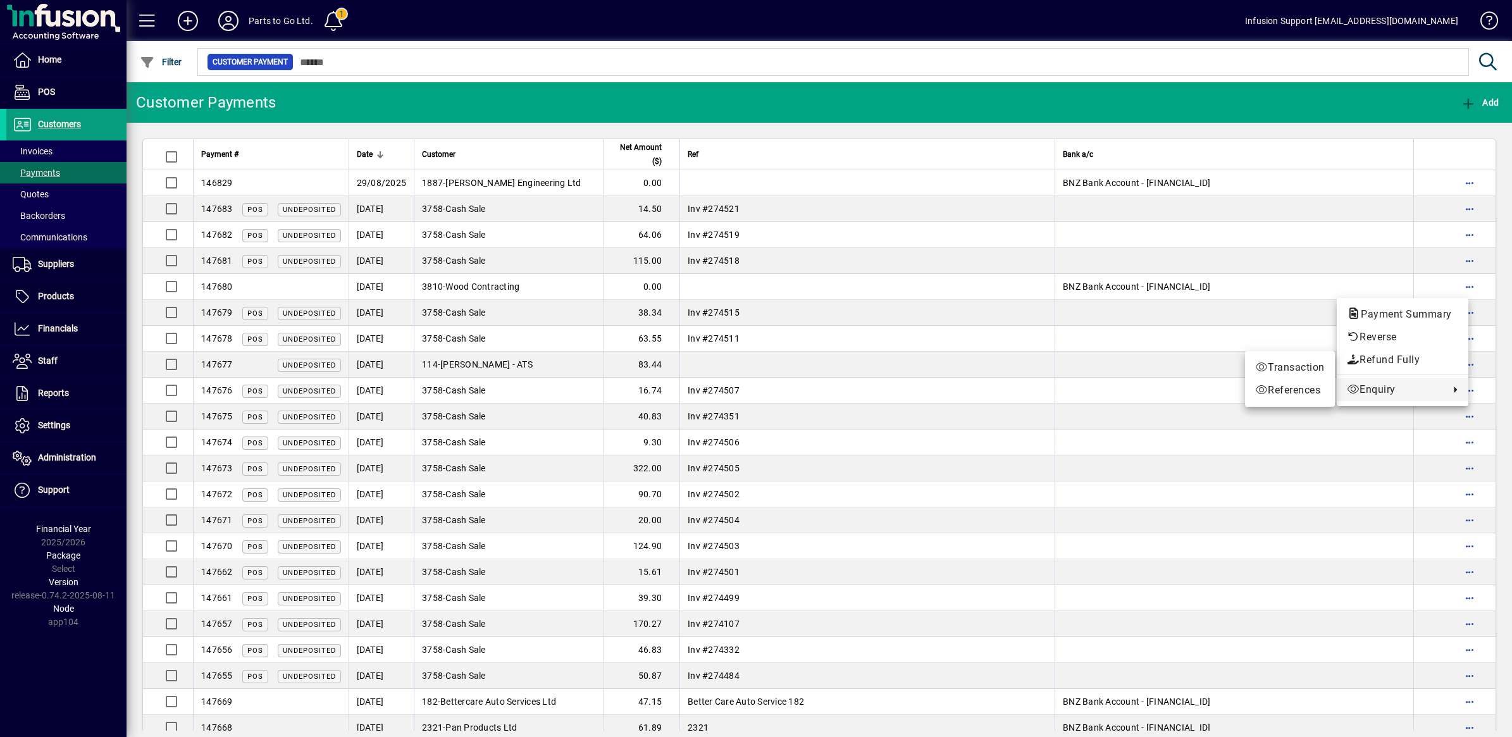
click at [1384, 391] on span "Enquiry" at bounding box center [1395, 389] width 96 height 15
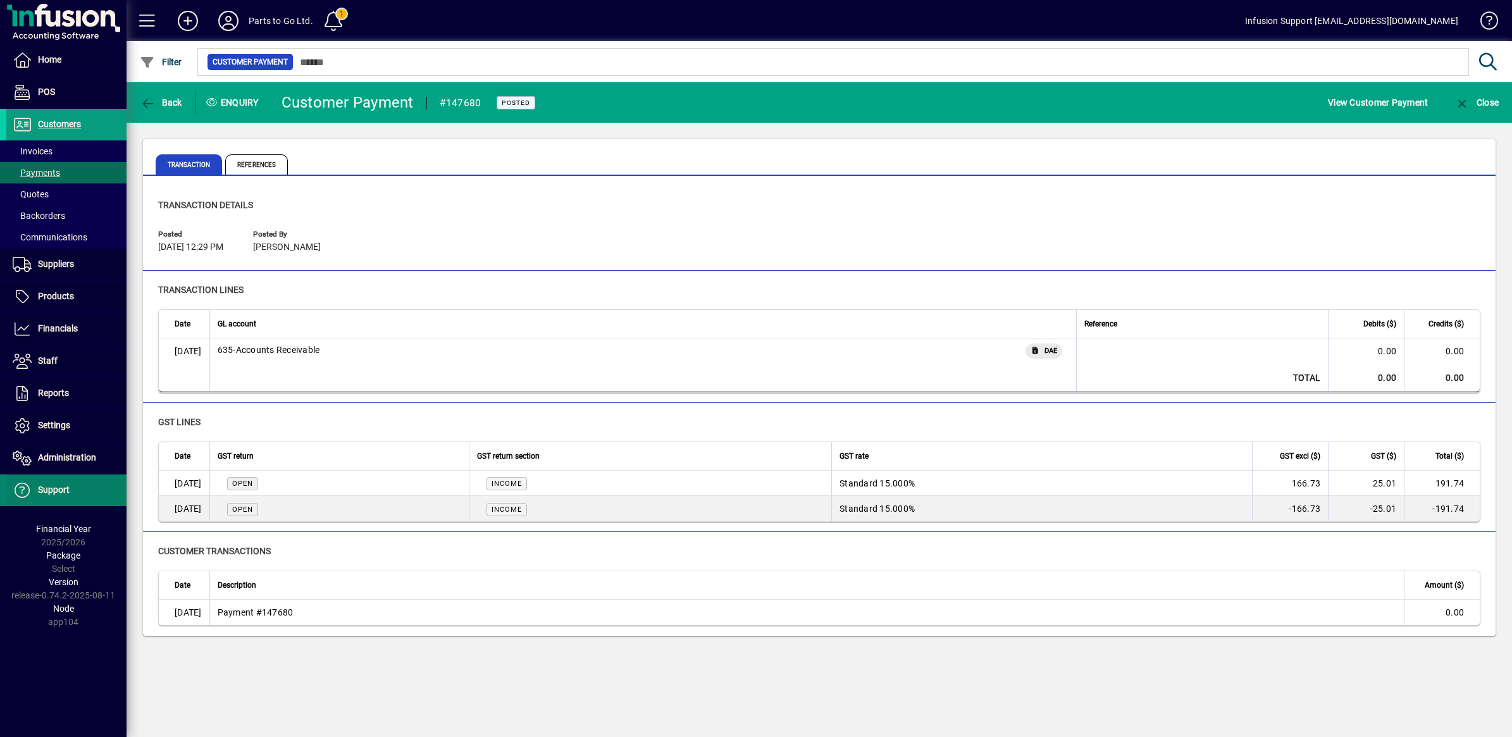
click at [60, 489] on span "Support" at bounding box center [54, 490] width 32 height 10
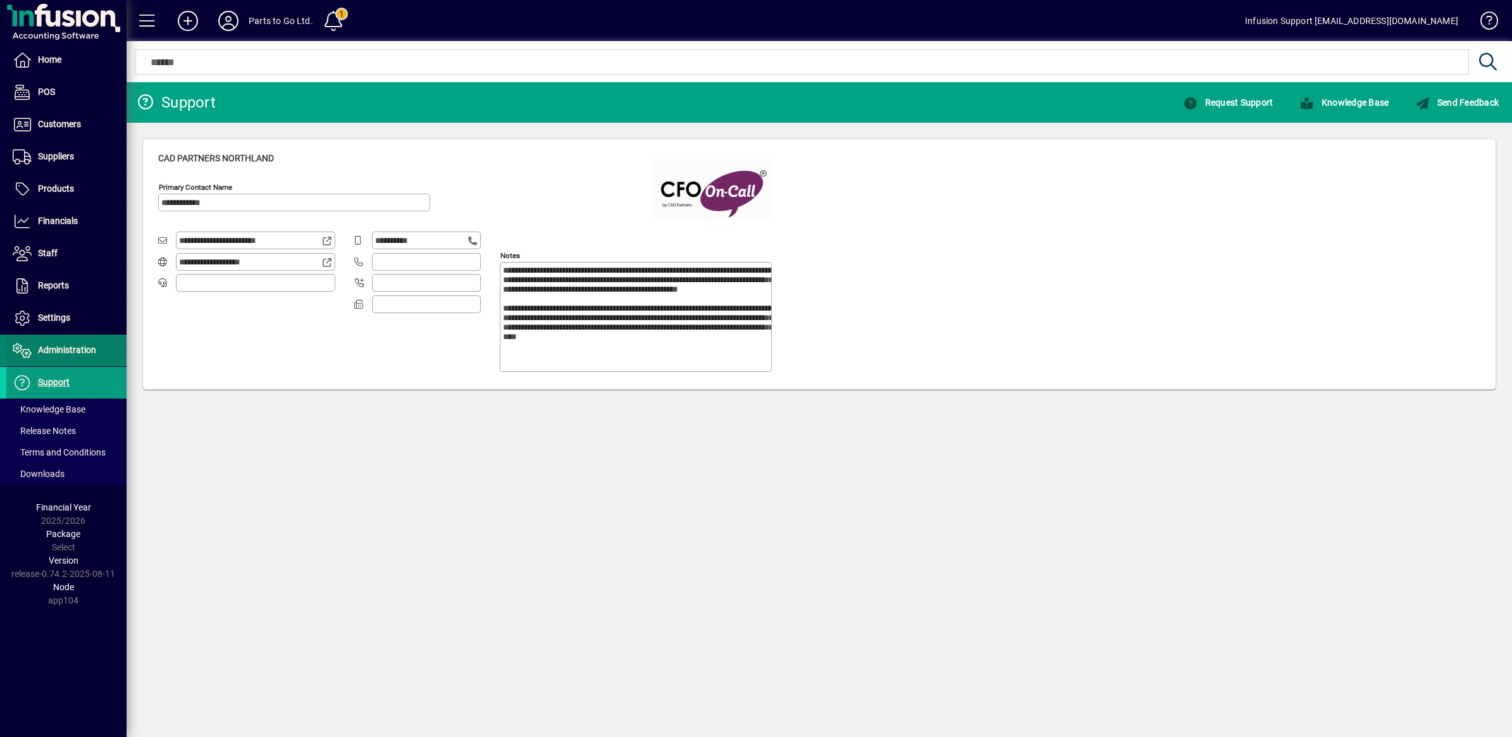
click at [73, 351] on span "Administration" at bounding box center [67, 350] width 58 height 10
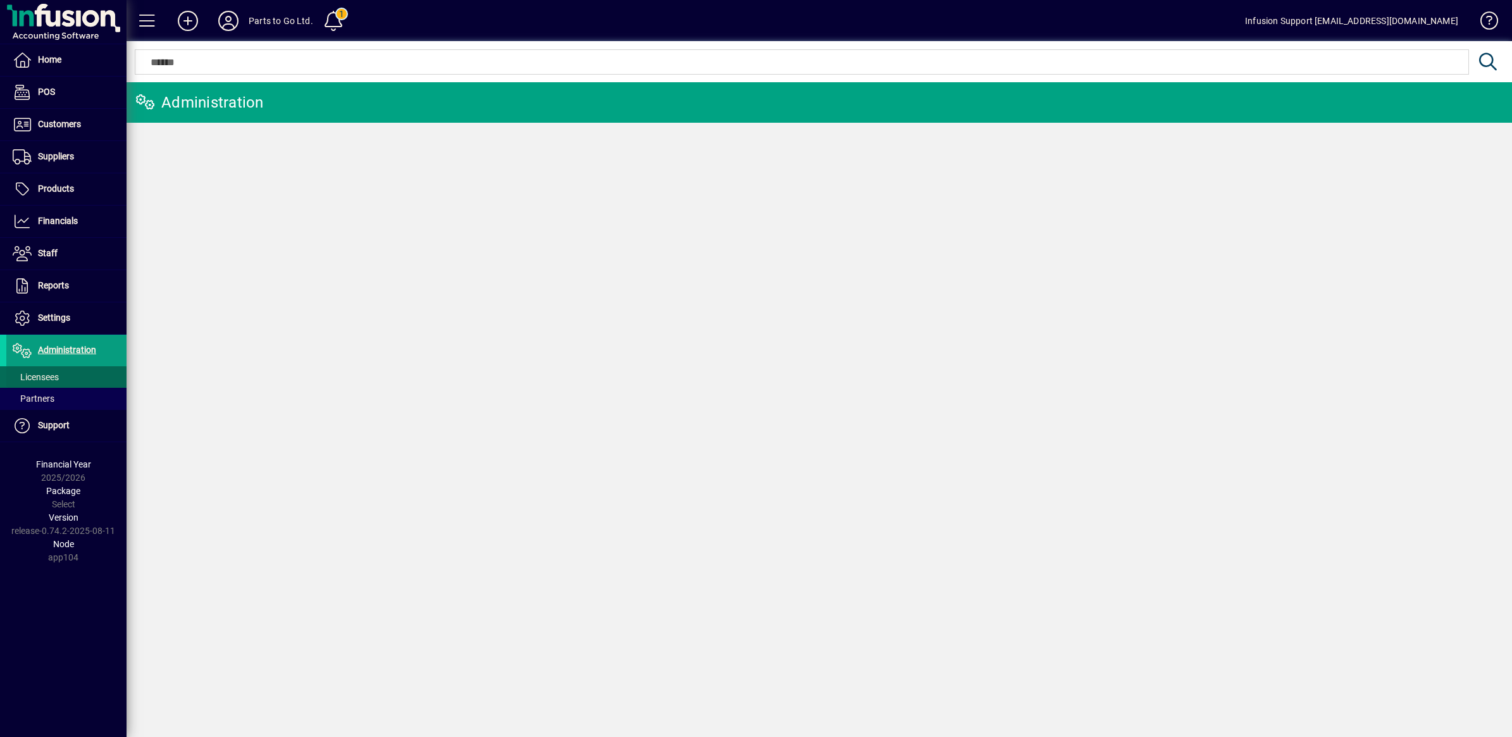
click at [42, 380] on span "Licensees" at bounding box center [36, 377] width 46 height 10
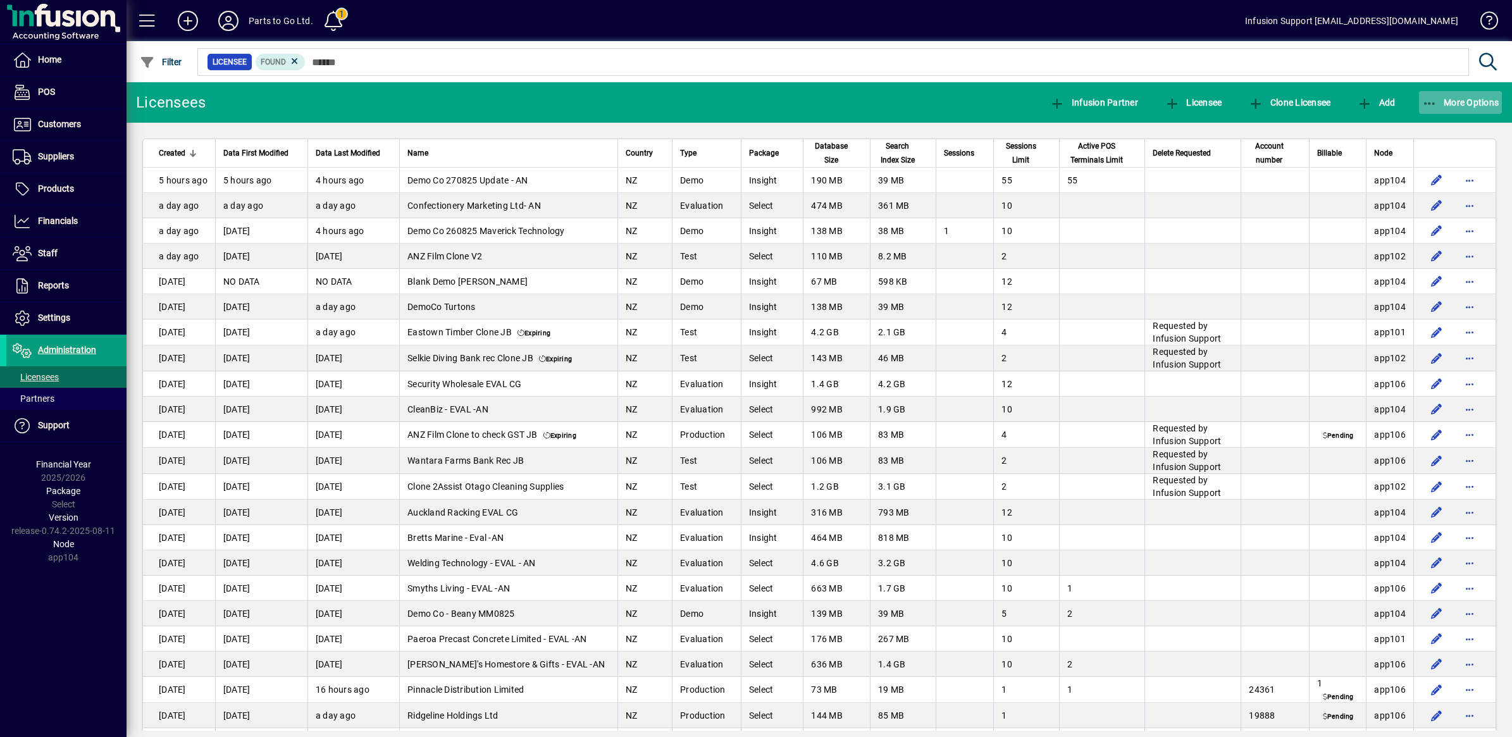
click at [1433, 100] on icon "button" at bounding box center [1430, 103] width 16 height 13
click at [351, 60] on div at bounding box center [756, 368] width 1512 height 737
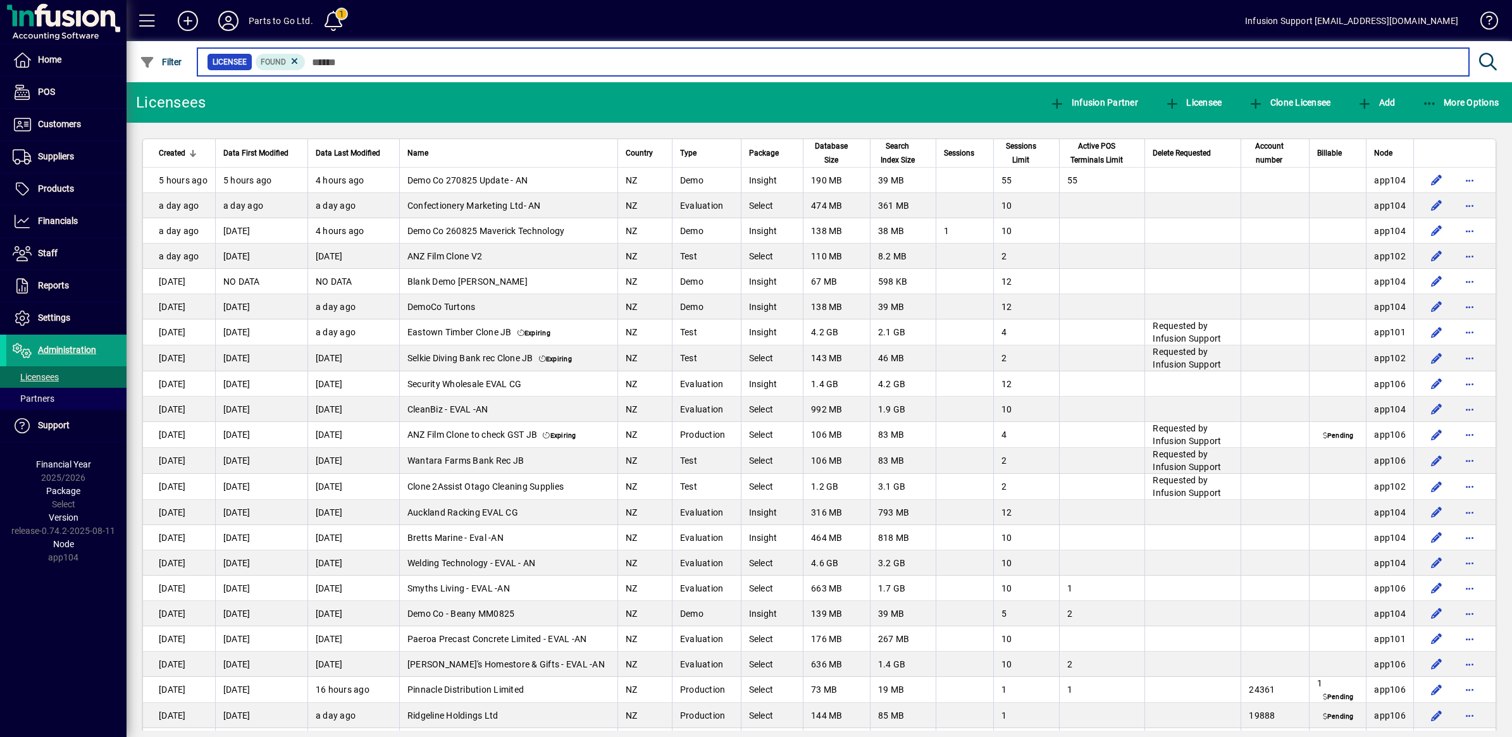
click at [352, 60] on input "text" at bounding box center [882, 62] width 1153 height 18
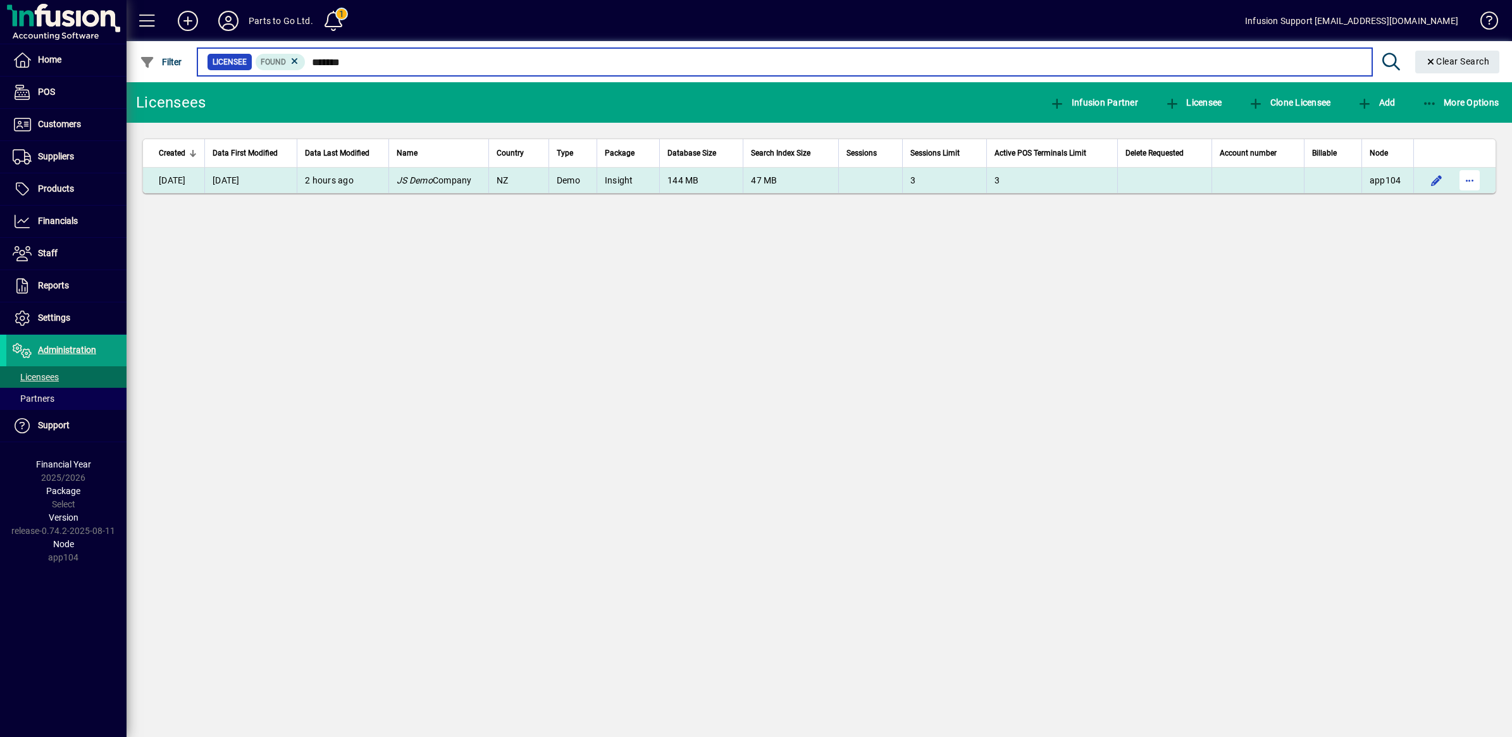
type input "*******"
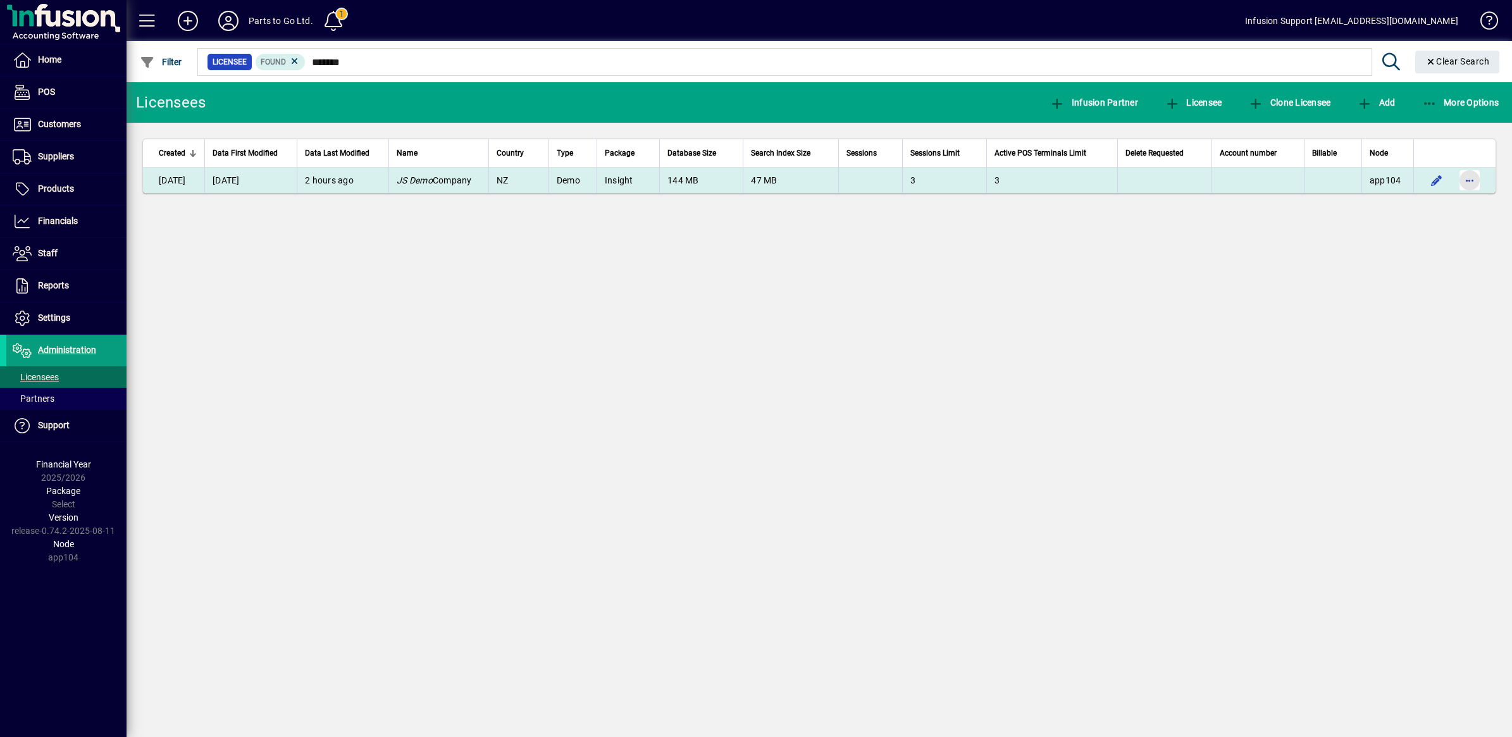
click at [1471, 178] on span "button" at bounding box center [1470, 180] width 30 height 30
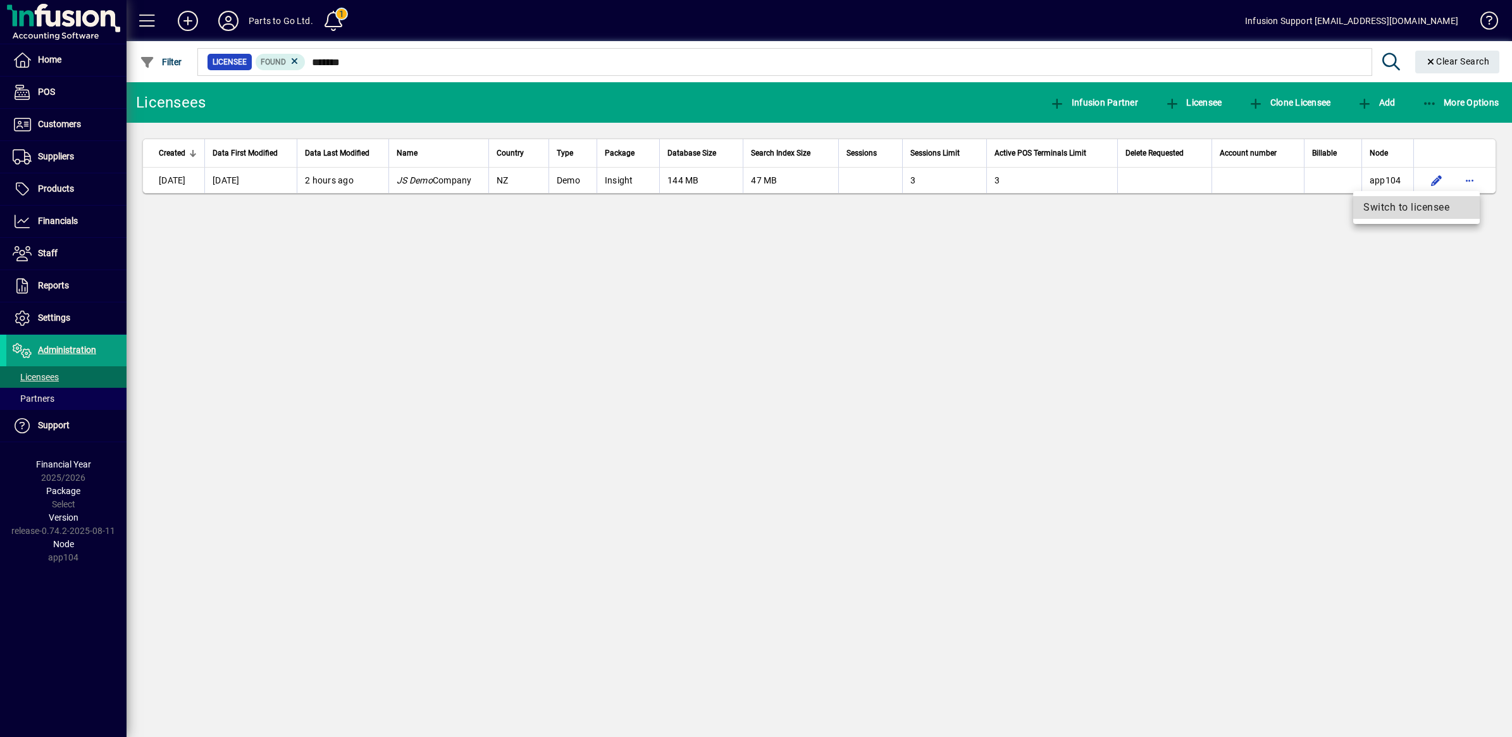
click at [1435, 204] on span "Switch to licensee" at bounding box center [1417, 207] width 106 height 15
